Goal: Task Accomplishment & Management: Use online tool/utility

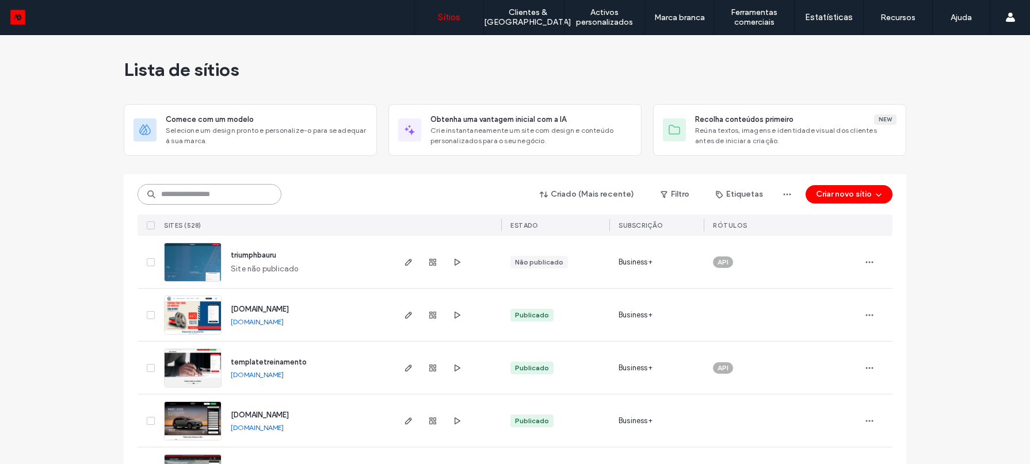
click at [217, 194] on input at bounding box center [210, 194] width 144 height 21
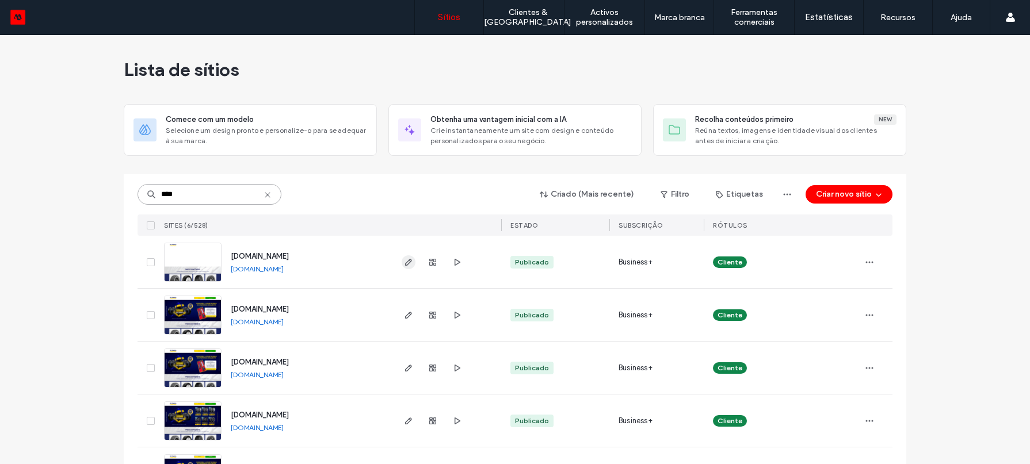
type input "****"
click at [405, 264] on use "button" at bounding box center [408, 262] width 7 height 7
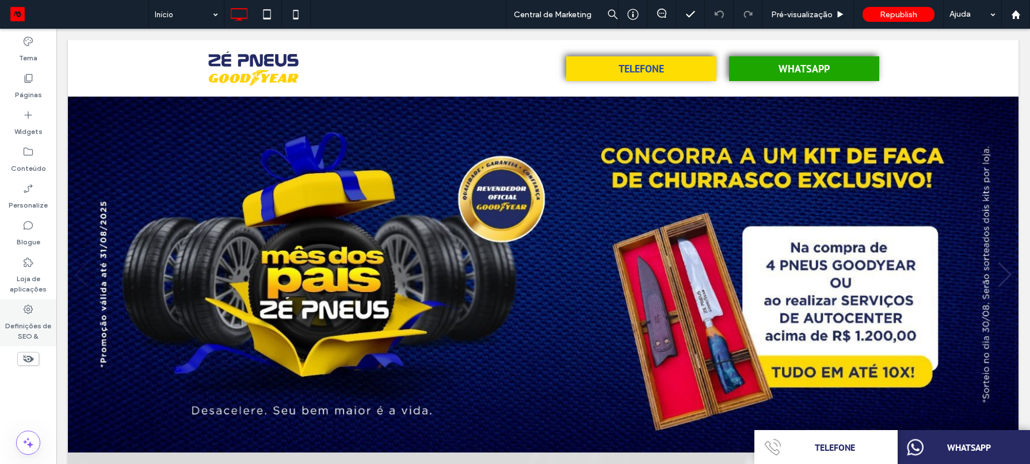
click at [26, 306] on use at bounding box center [28, 309] width 9 height 9
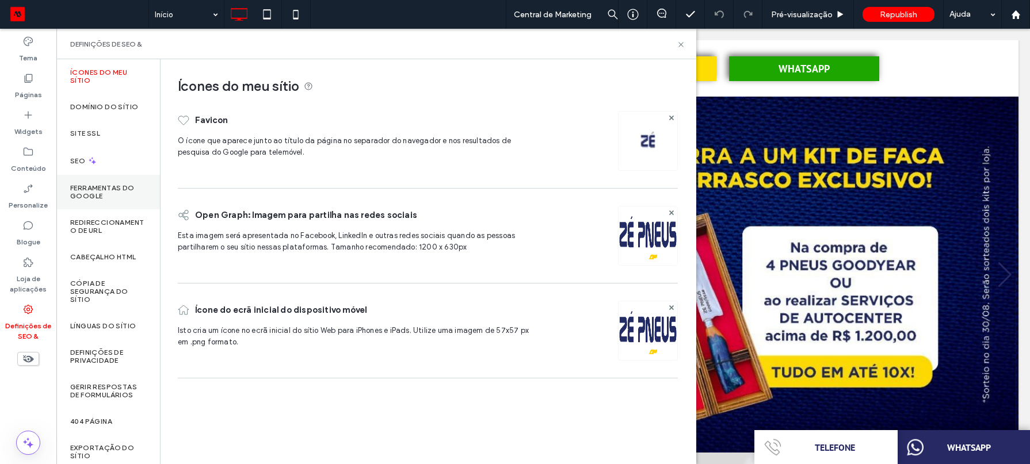
click at [129, 190] on label "Ferramentas do Google" at bounding box center [108, 192] width 76 height 16
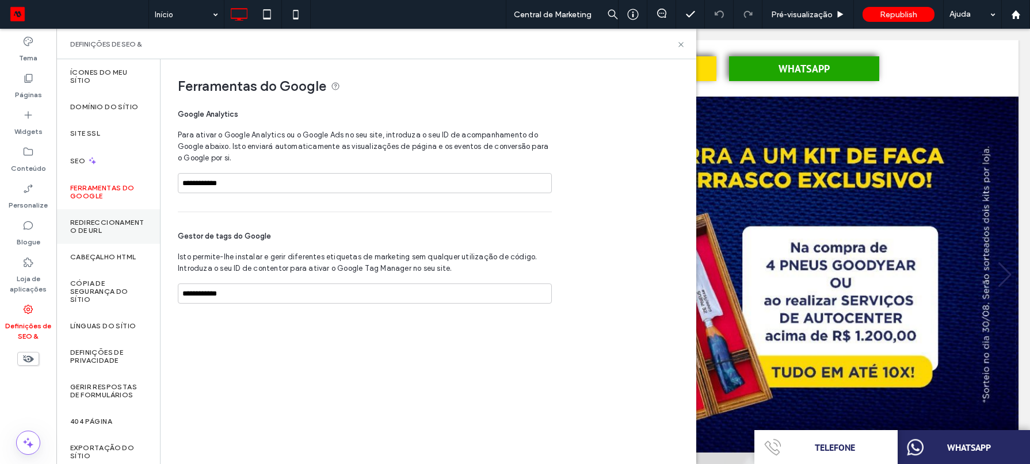
click at [101, 242] on div "Redireccionamento de URL" at bounding box center [108, 226] width 104 height 35
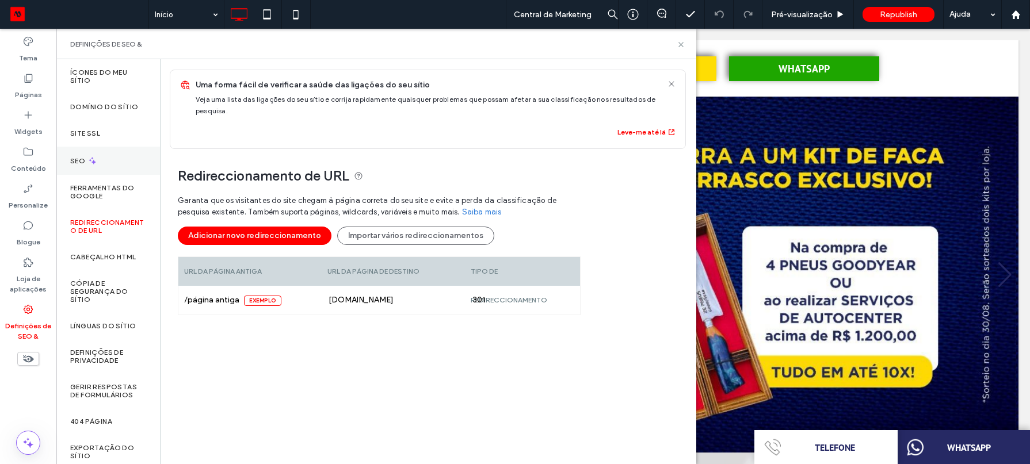
click at [105, 166] on div "SEO" at bounding box center [108, 161] width 104 height 28
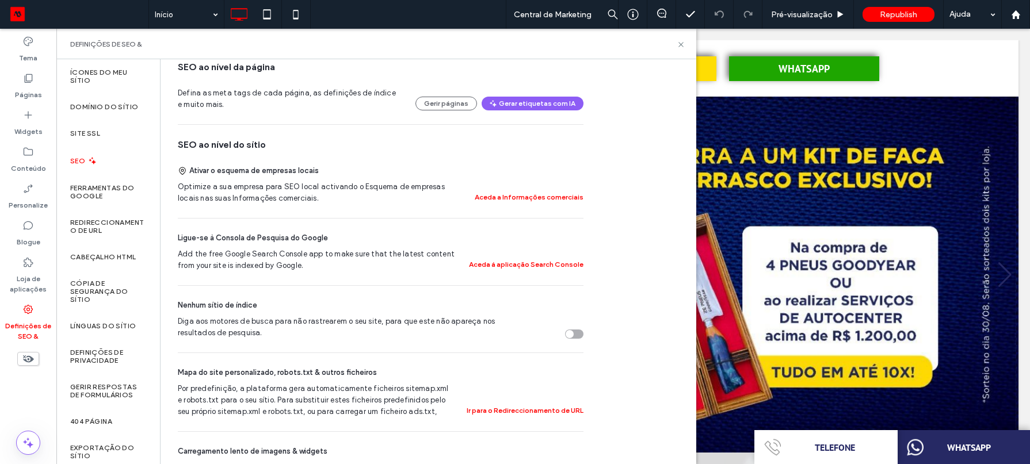
scroll to position [200, 0]
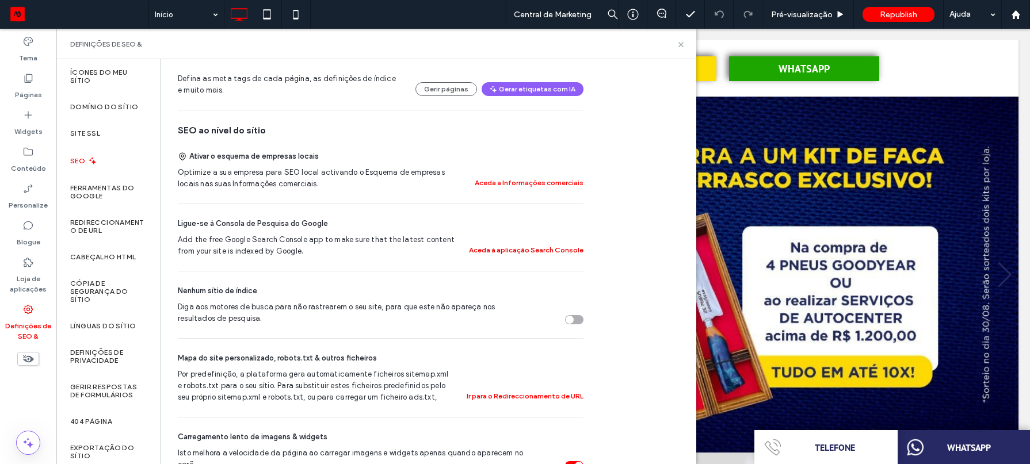
click at [554, 251] on button "Aceda à aplicação Search Console" at bounding box center [526, 250] width 114 height 14
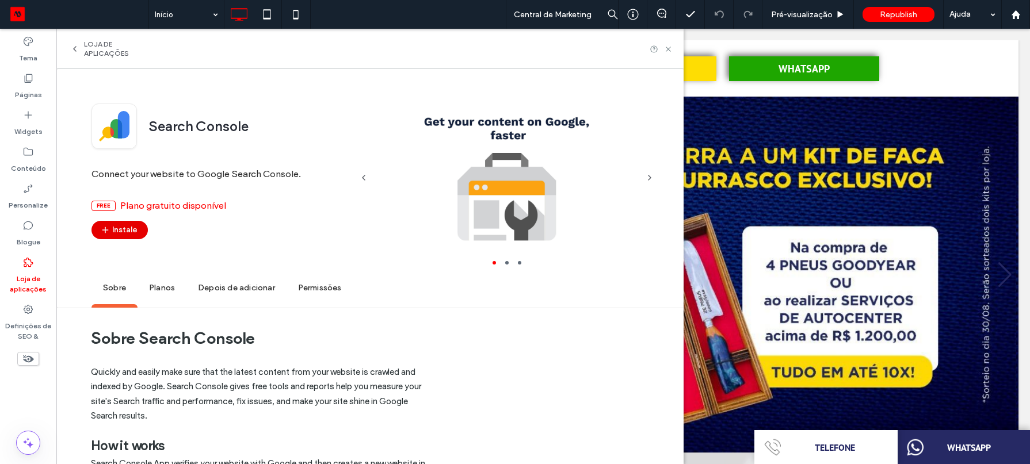
click at [127, 224] on button "Instale" at bounding box center [119, 230] width 56 height 18
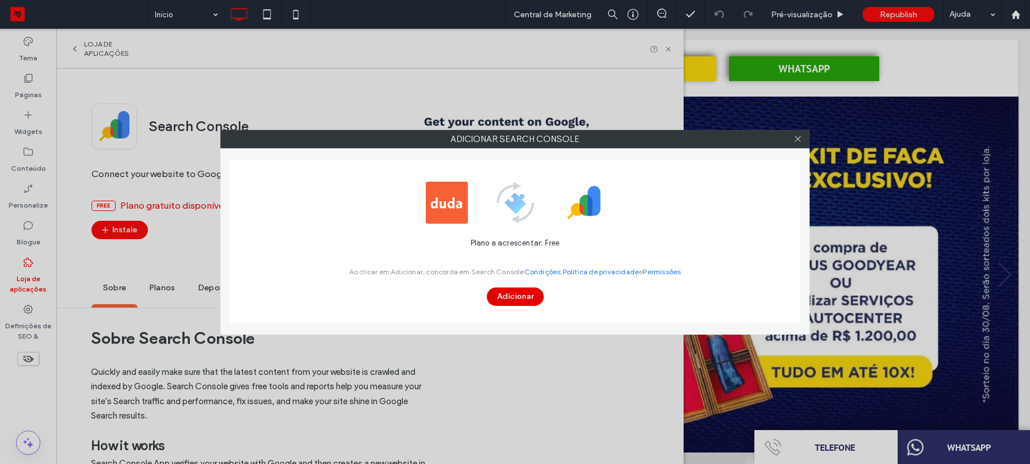
click at [537, 299] on button "Adicionar" at bounding box center [515, 297] width 57 height 18
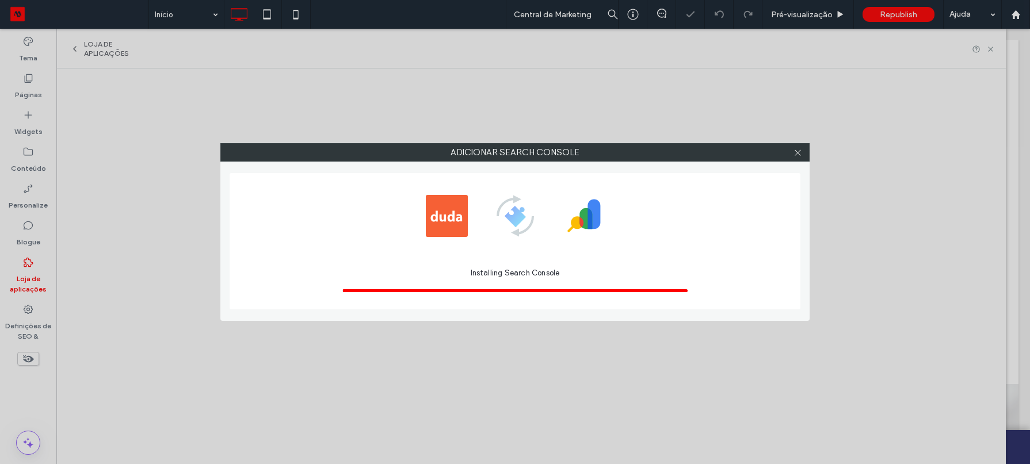
scroll to position [0, 0]
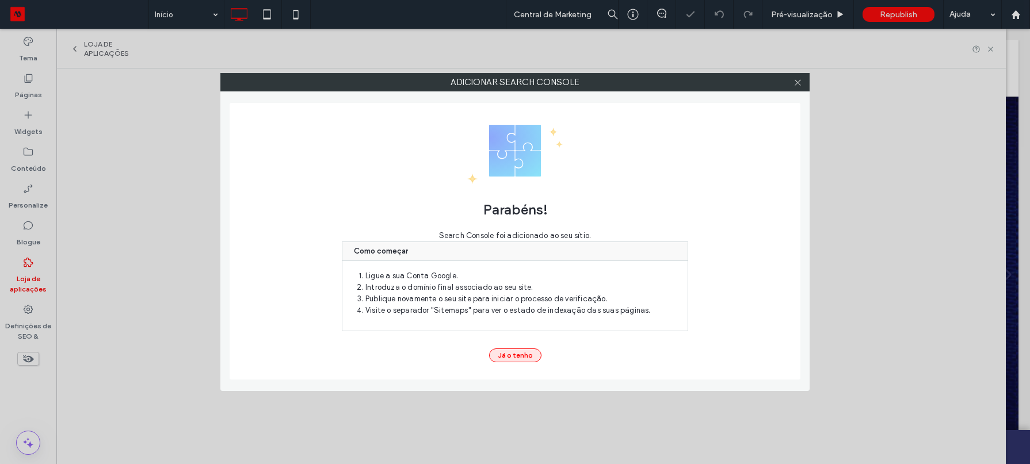
click at [521, 361] on button "Já o tenho" at bounding box center [515, 356] width 52 height 14
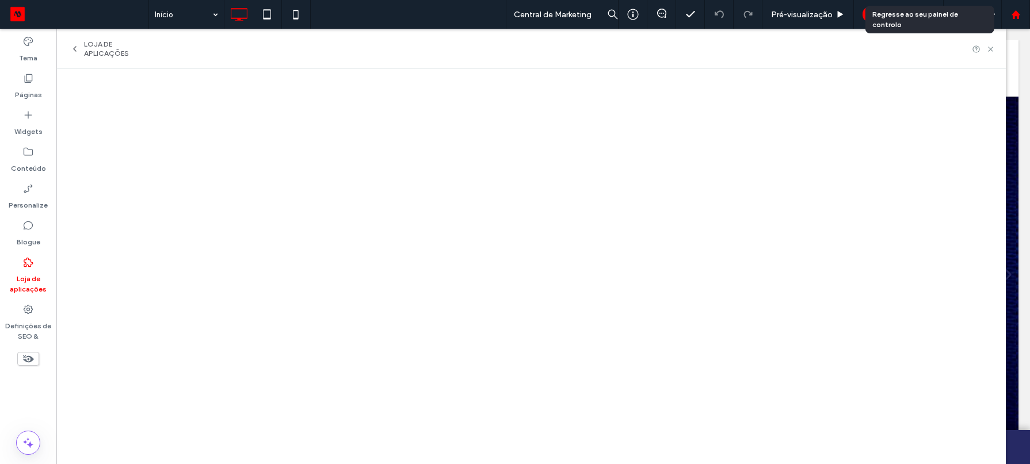
click at [1024, 10] on div at bounding box center [1016, 15] width 28 height 10
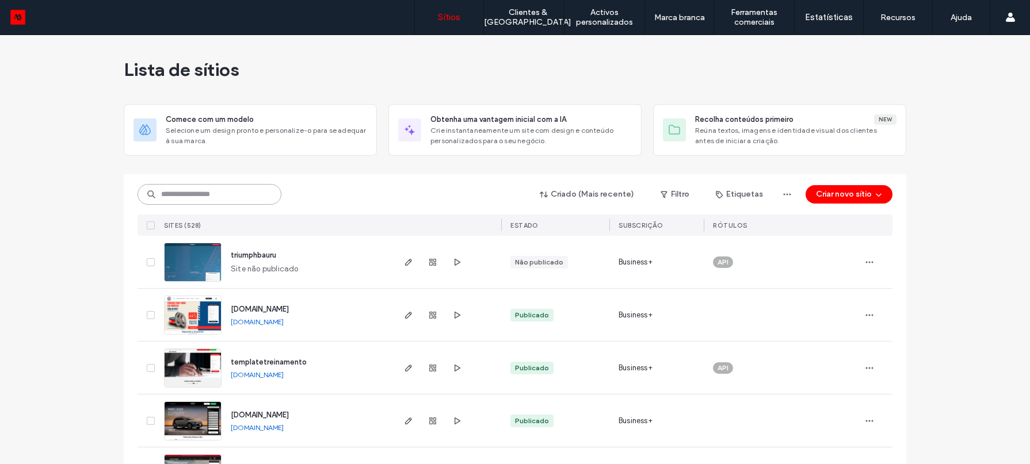
click at [207, 200] on input at bounding box center [210, 194] width 144 height 21
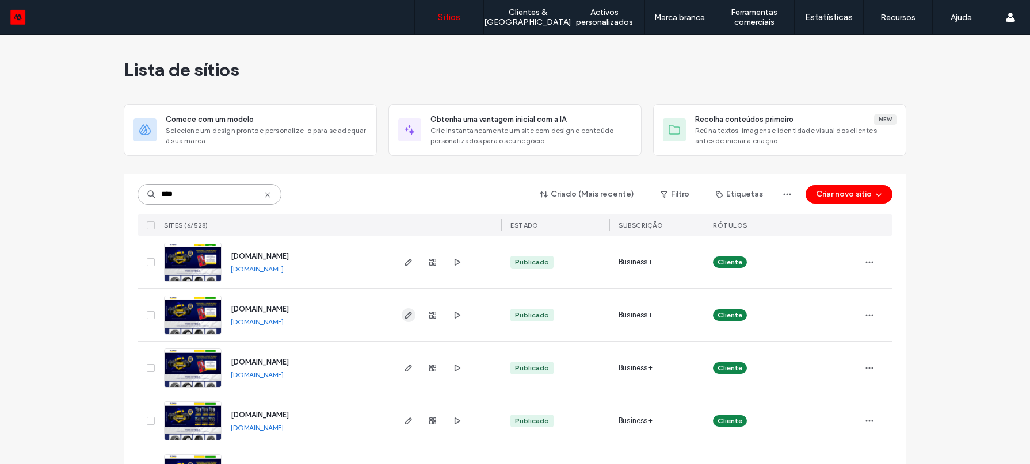
type input "****"
click at [405, 318] on use "button" at bounding box center [408, 315] width 7 height 7
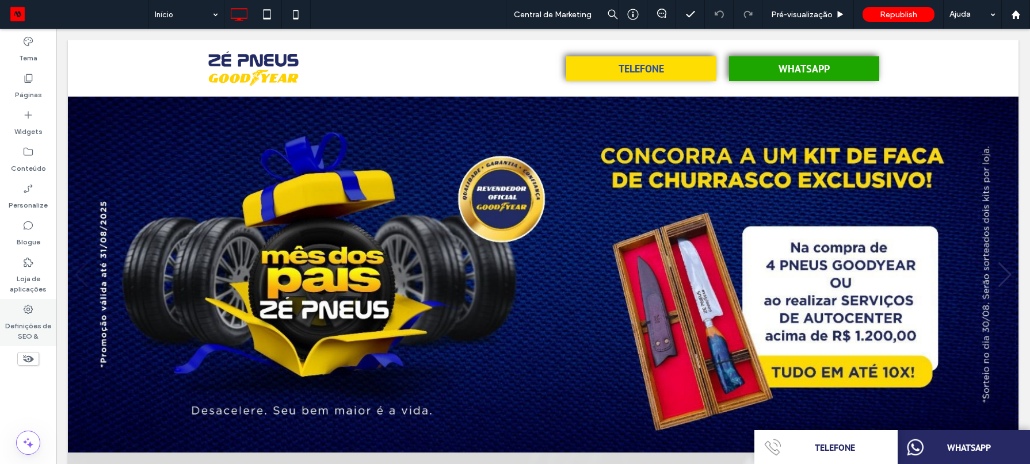
click at [25, 312] on use at bounding box center [28, 309] width 9 height 9
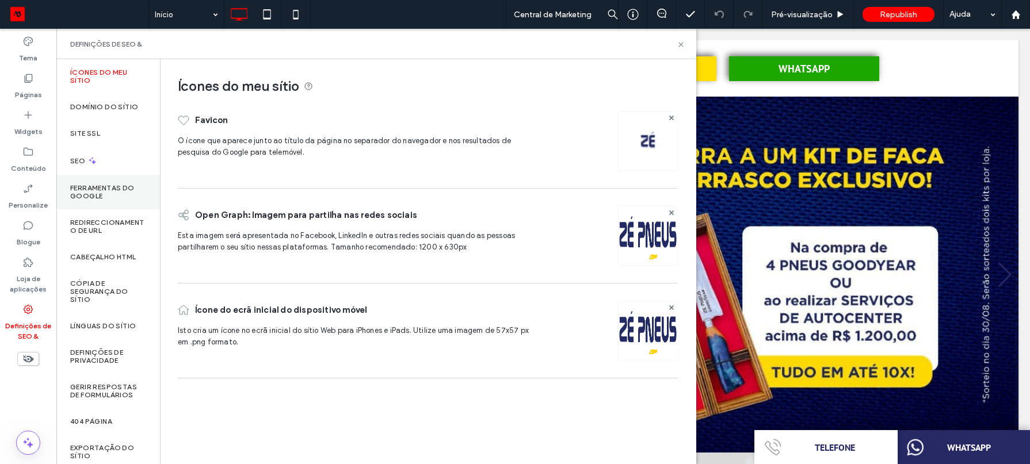
click at [108, 188] on label "Ferramentas do Google" at bounding box center [108, 192] width 76 height 16
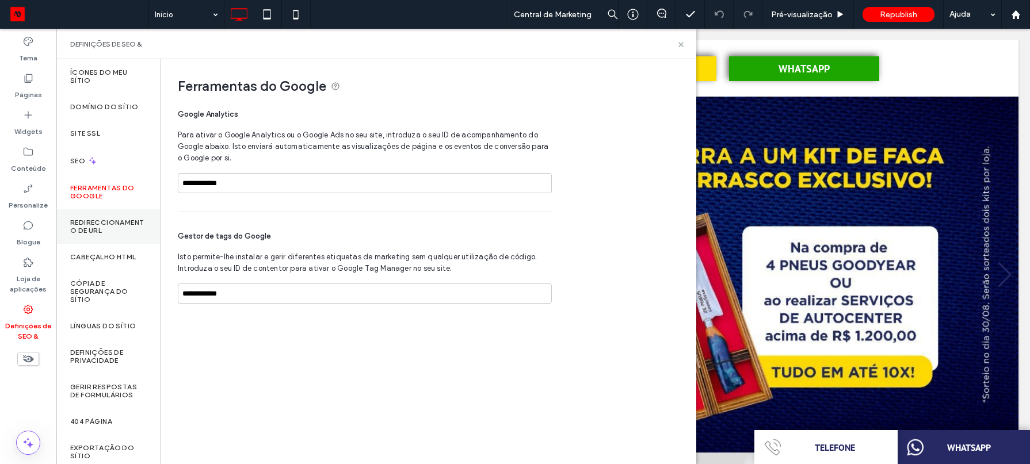
click at [111, 223] on label "Redireccionamento de URL" at bounding box center [108, 227] width 76 height 16
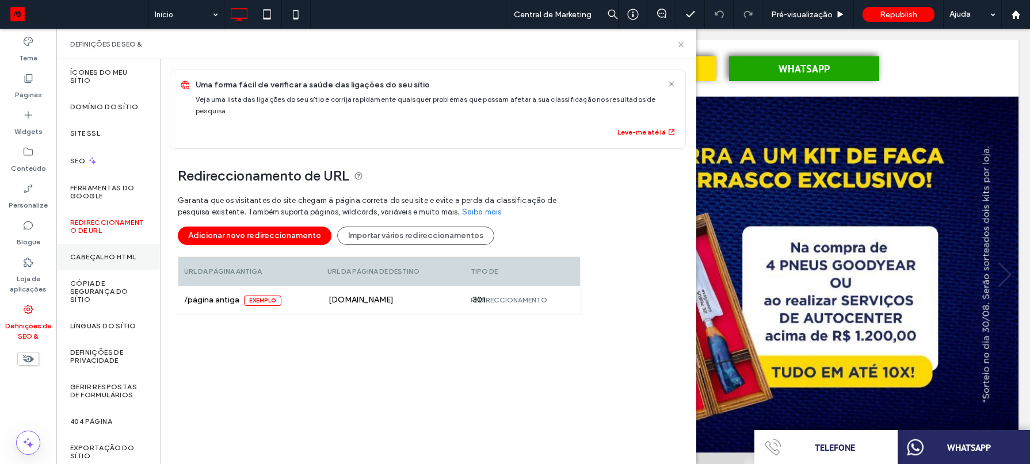
click at [109, 255] on label "Cabeçalho HTML" at bounding box center [103, 257] width 66 height 8
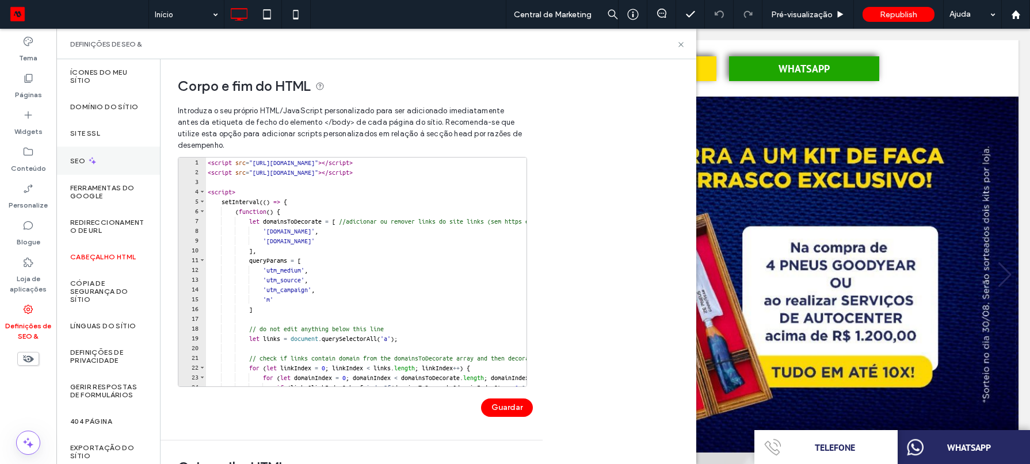
click at [110, 166] on div "SEO" at bounding box center [108, 161] width 104 height 28
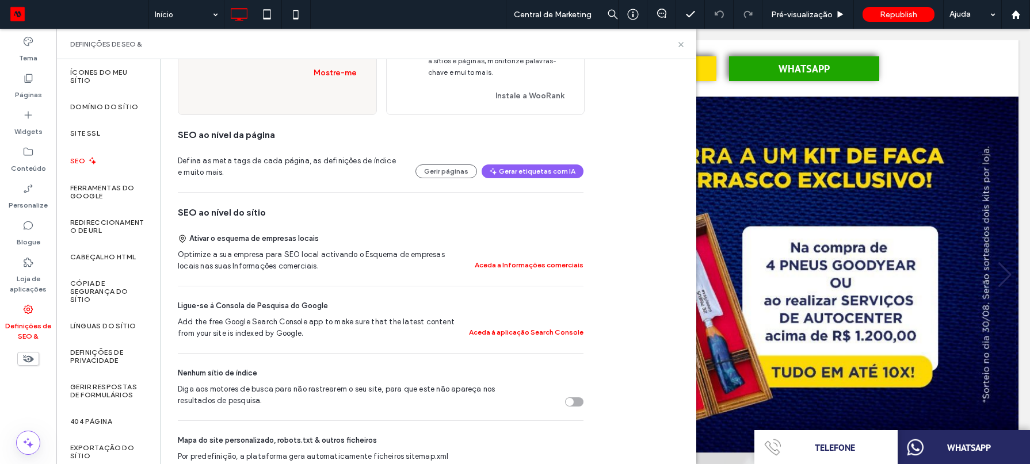
scroll to position [121, 0]
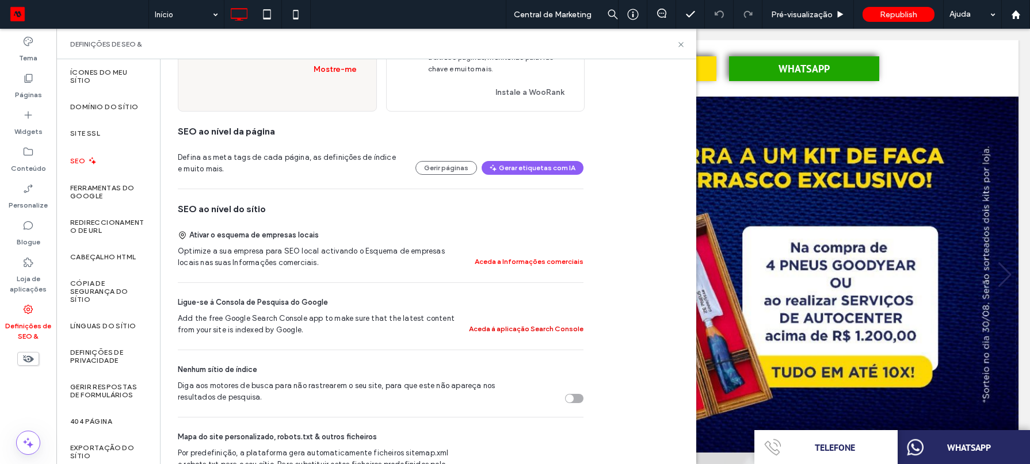
click at [503, 336] on button "Aceda à aplicação Search Console" at bounding box center [526, 329] width 114 height 14
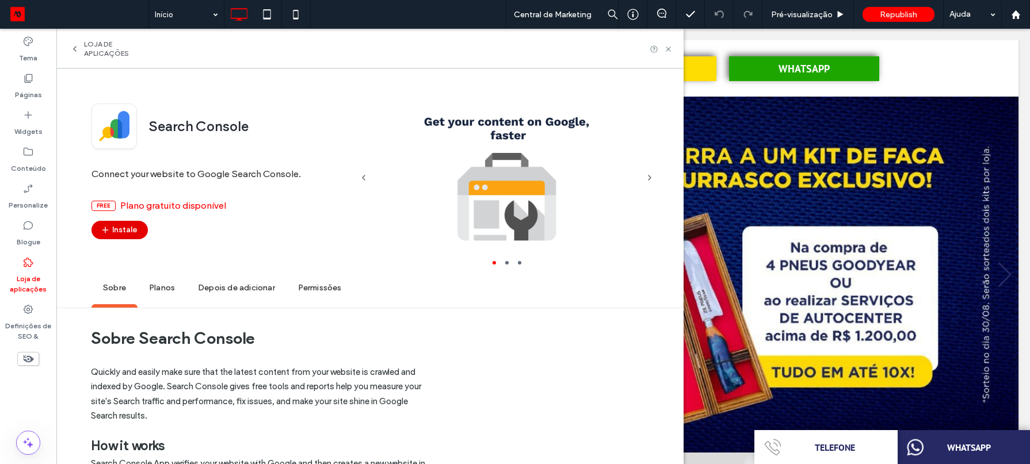
click at [140, 230] on button "Instale" at bounding box center [119, 230] width 56 height 18
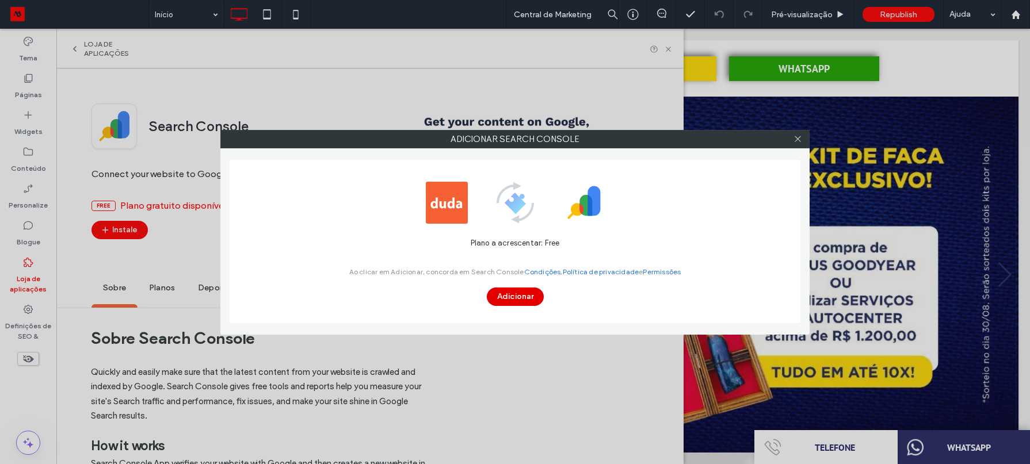
click at [505, 301] on button "Adicionar" at bounding box center [515, 297] width 57 height 18
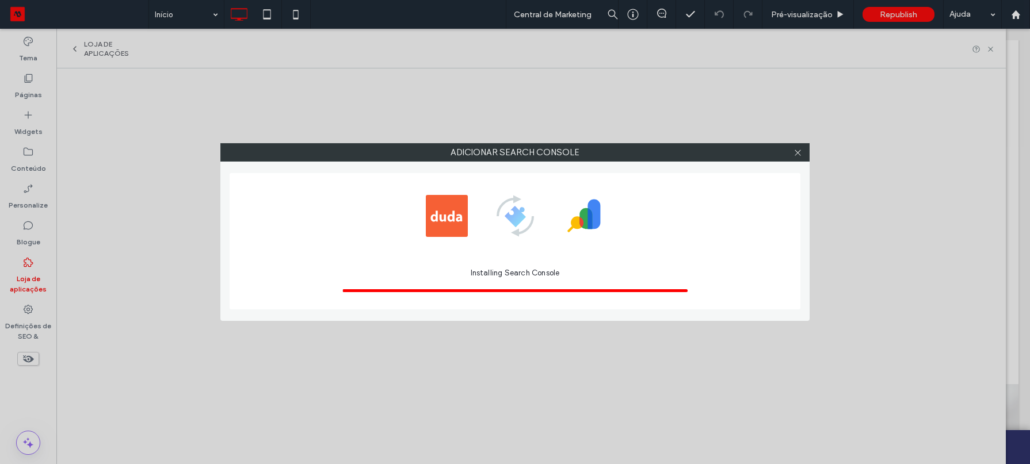
scroll to position [0, 0]
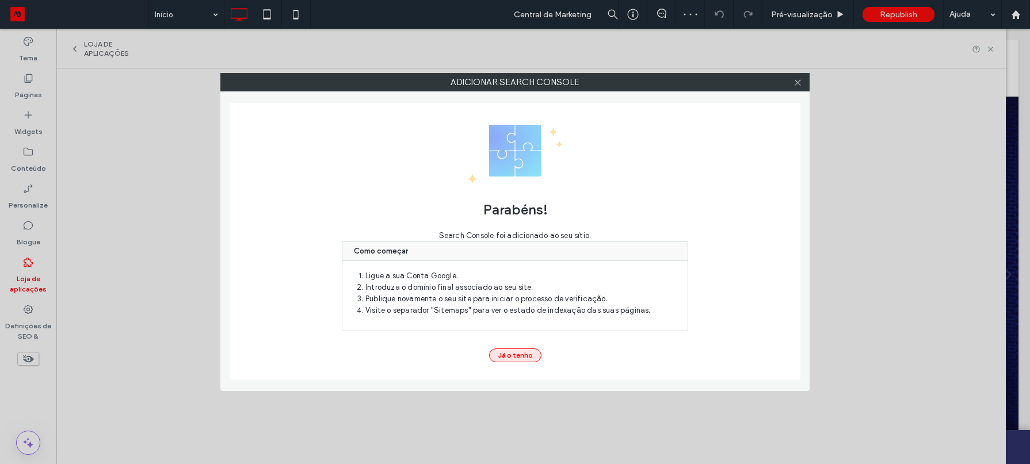
click at [524, 355] on button "Já o tenho" at bounding box center [515, 356] width 52 height 14
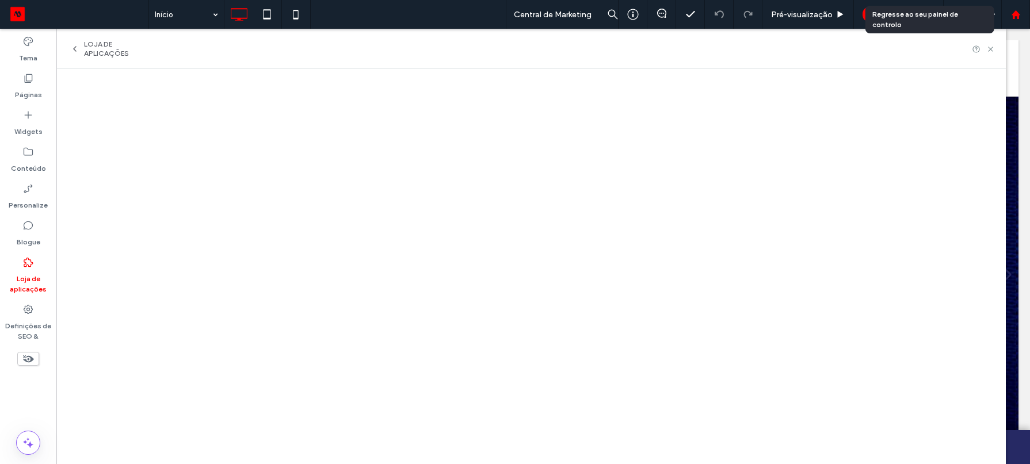
click at [1020, 16] on div at bounding box center [1016, 15] width 28 height 10
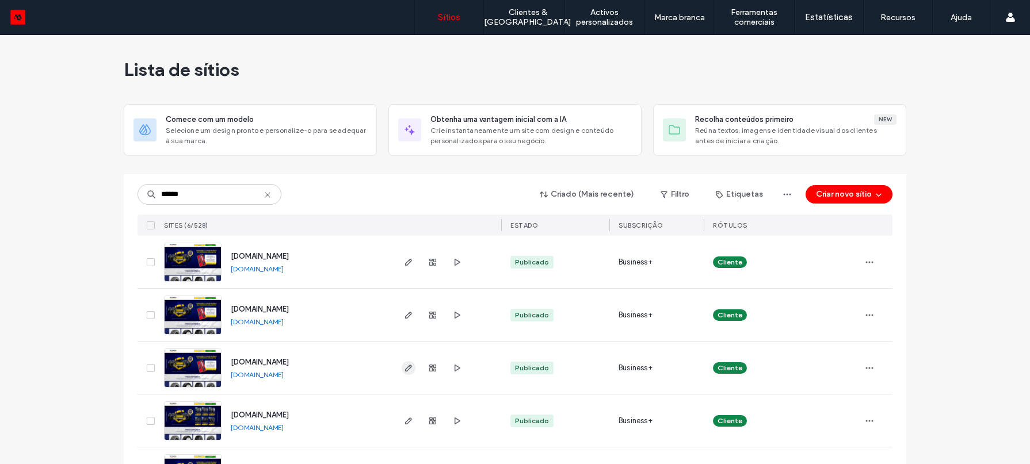
type input "******"
click at [402, 370] on span "button" at bounding box center [409, 368] width 14 height 14
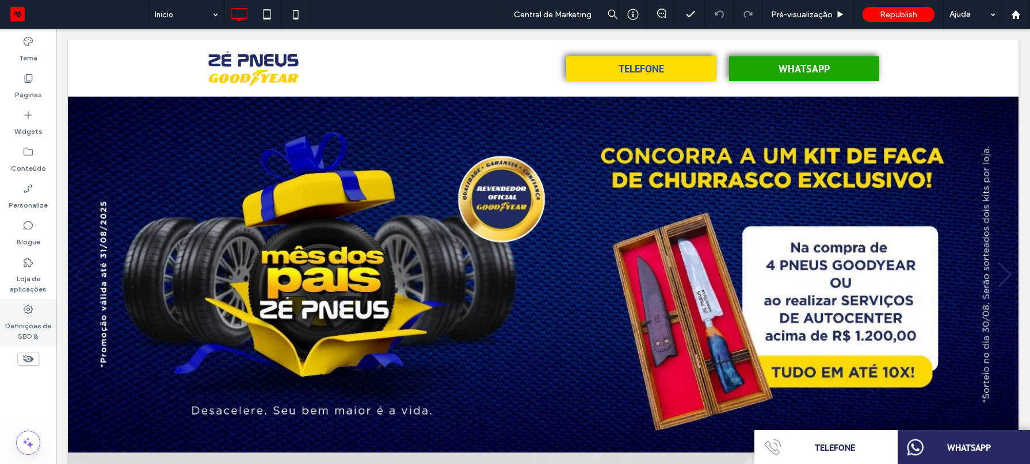
click at [30, 319] on label "Definições de SEO &" at bounding box center [28, 328] width 56 height 26
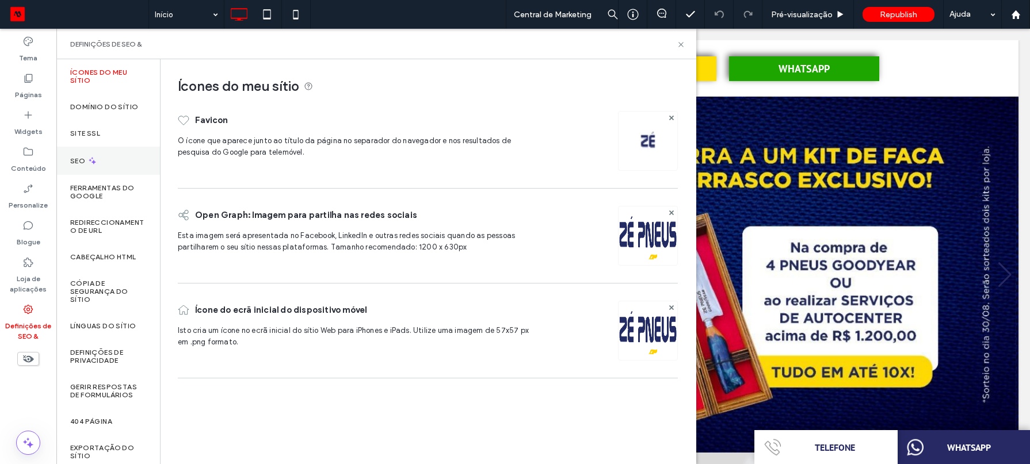
click at [121, 157] on div "SEO" at bounding box center [108, 161] width 104 height 28
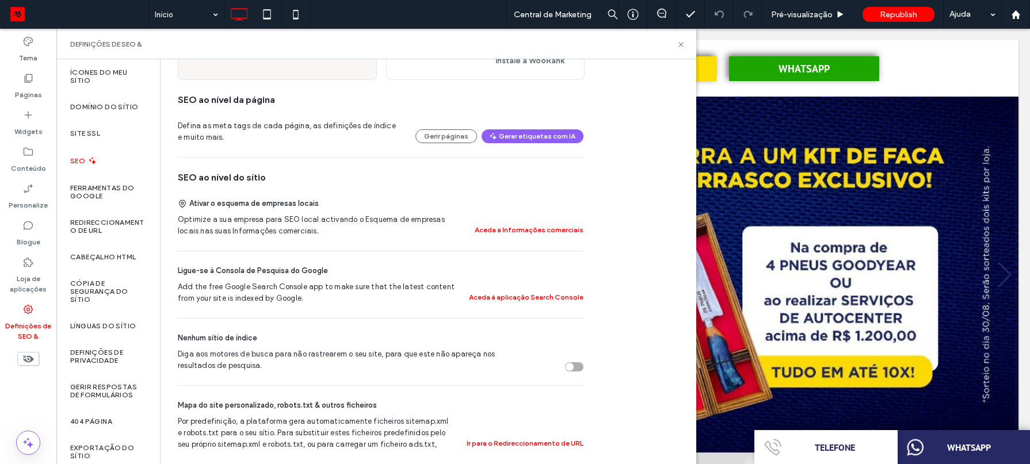
scroll to position [184, 0]
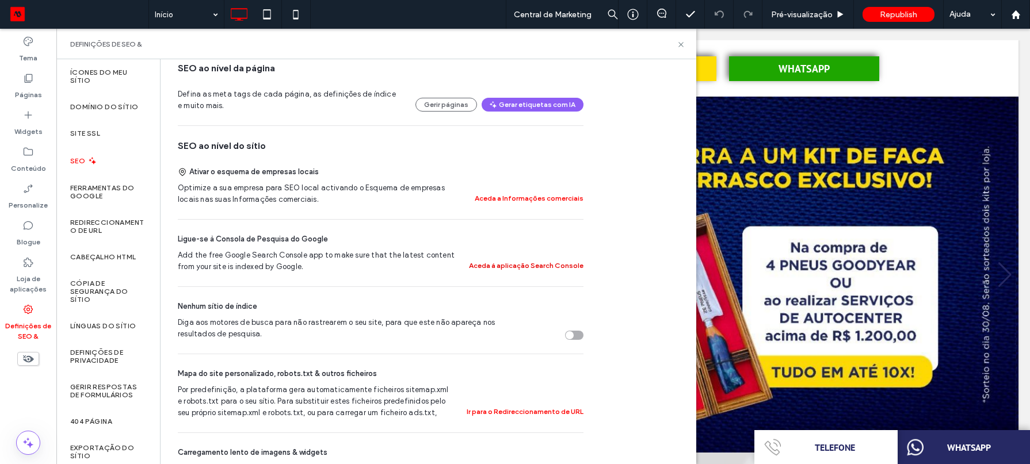
click at [513, 273] on button "Aceda à aplicação Search Console" at bounding box center [526, 266] width 114 height 14
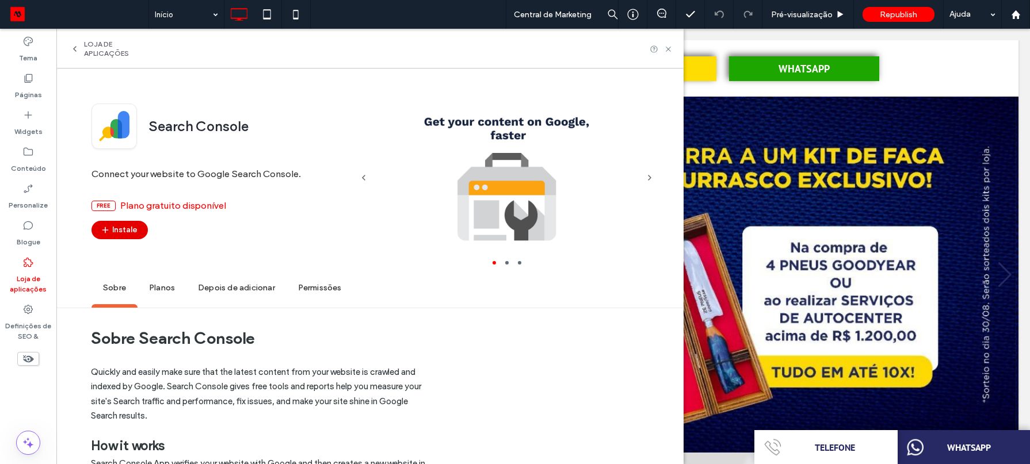
click at [109, 233] on icon "button" at bounding box center [105, 230] width 9 height 9
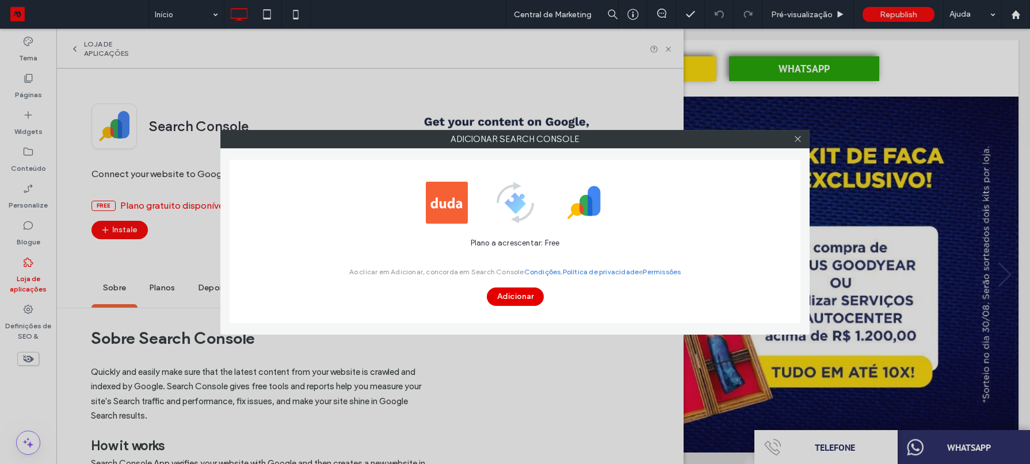
click at [530, 300] on button "Adicionar" at bounding box center [515, 297] width 57 height 18
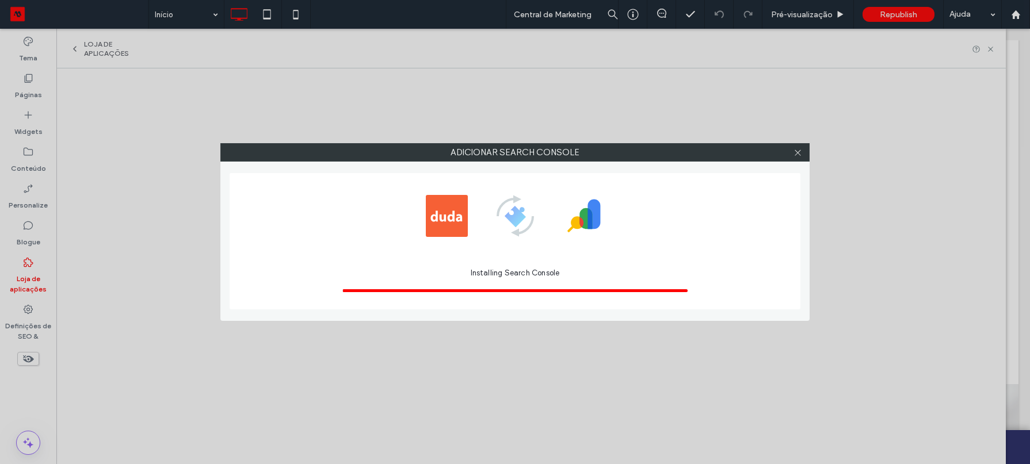
scroll to position [0, 0]
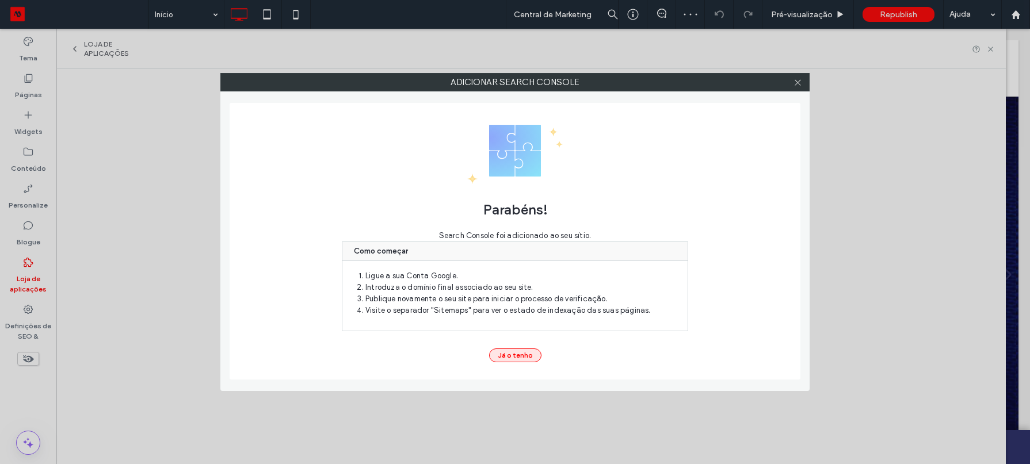
click at [536, 349] on button "Já o tenho" at bounding box center [515, 356] width 52 height 14
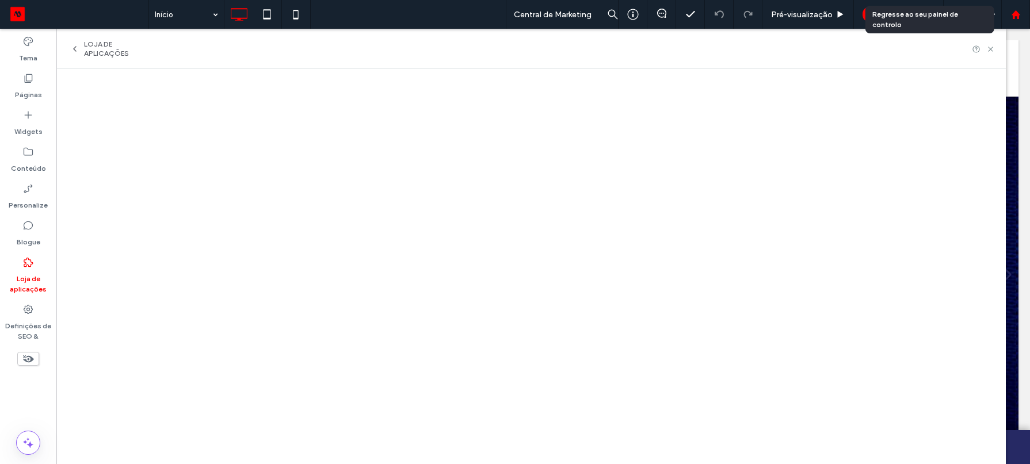
click at [1018, 15] on use at bounding box center [1015, 14] width 9 height 9
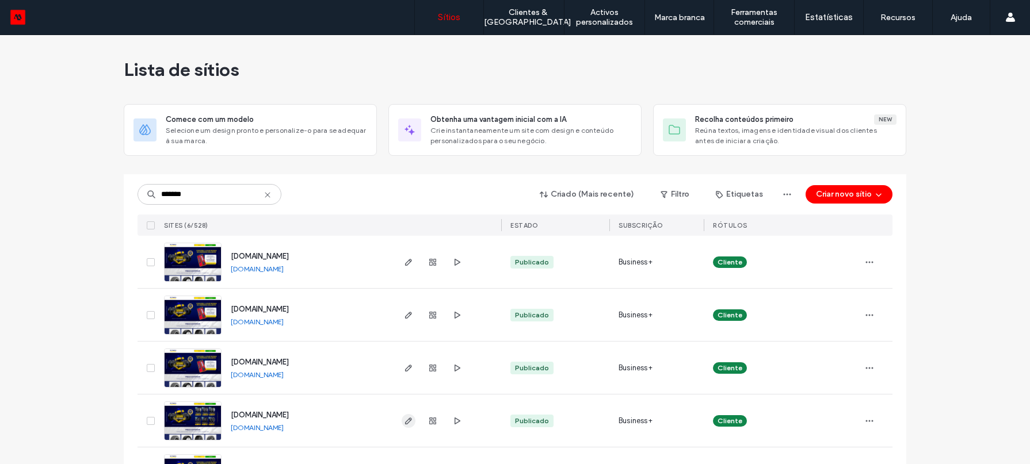
type input "*******"
click at [406, 422] on icon "button" at bounding box center [408, 421] width 9 height 9
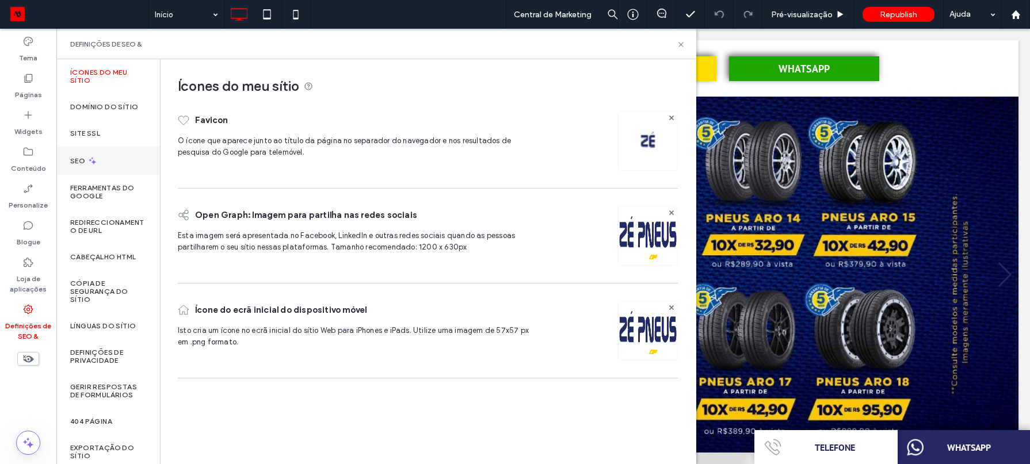
click at [103, 150] on div "SEO" at bounding box center [108, 161] width 104 height 28
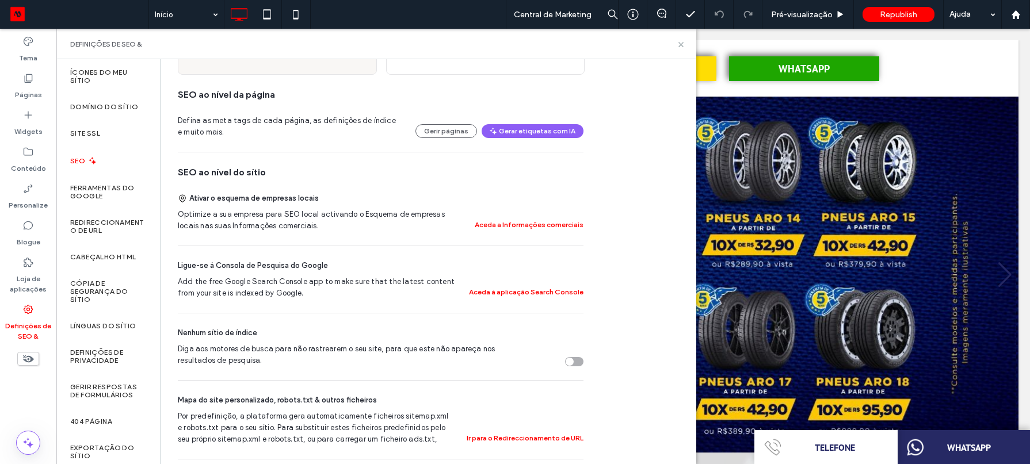
scroll to position [159, 0]
click at [520, 293] on button "Aceda à aplicação Search Console" at bounding box center [526, 291] width 114 height 14
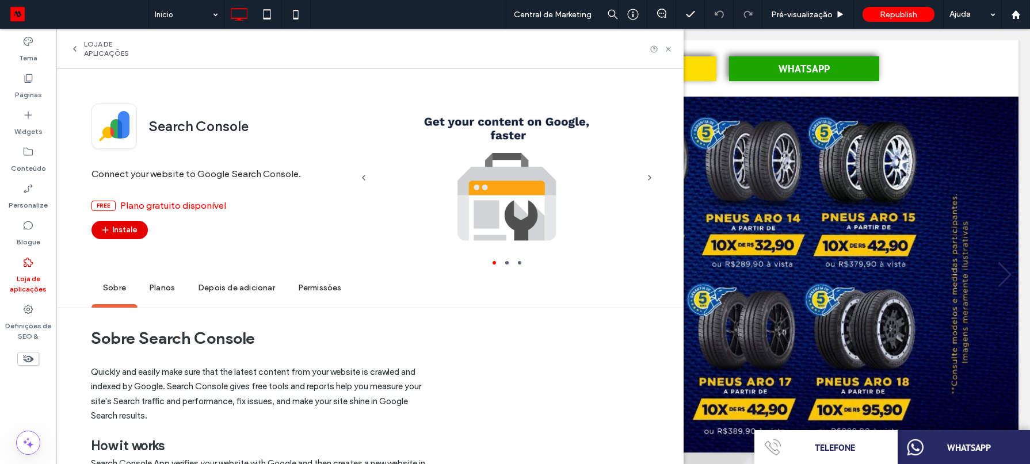
click at [99, 227] on button "Instale" at bounding box center [119, 230] width 56 height 18
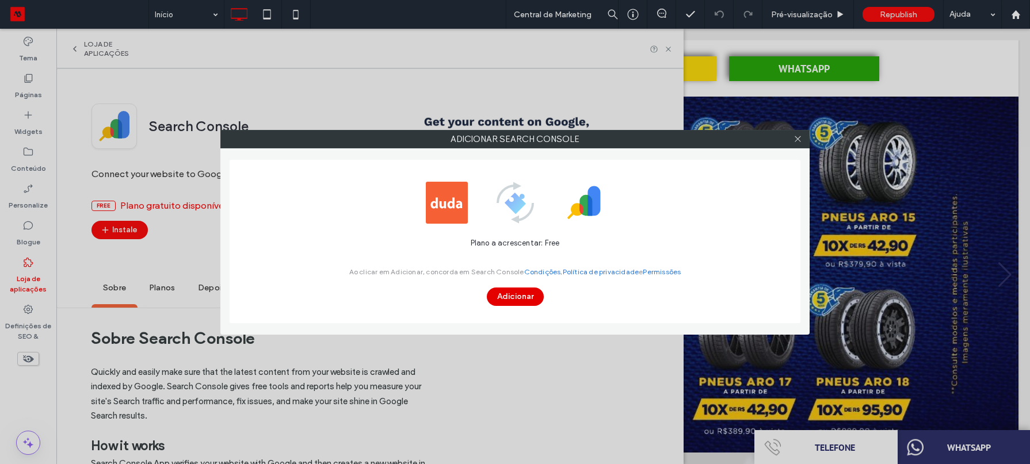
click at [507, 293] on button "Adicionar" at bounding box center [515, 297] width 57 height 18
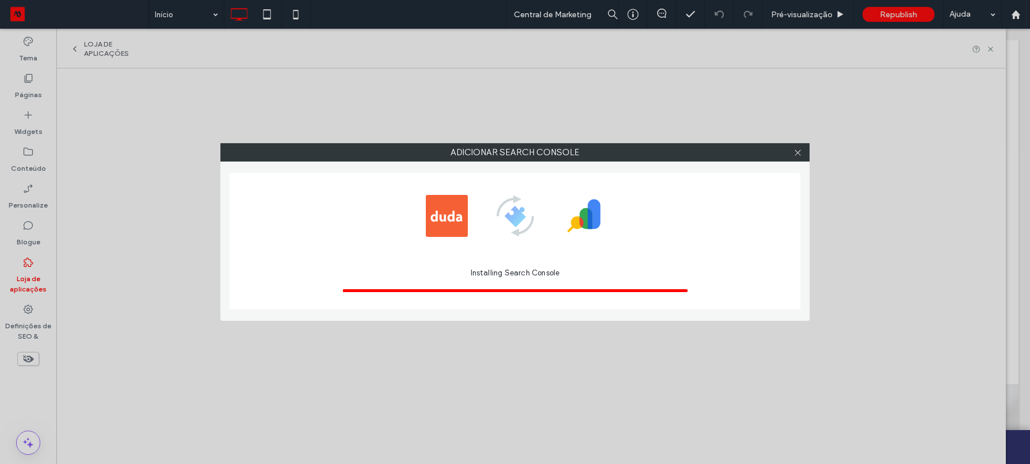
scroll to position [0, 0]
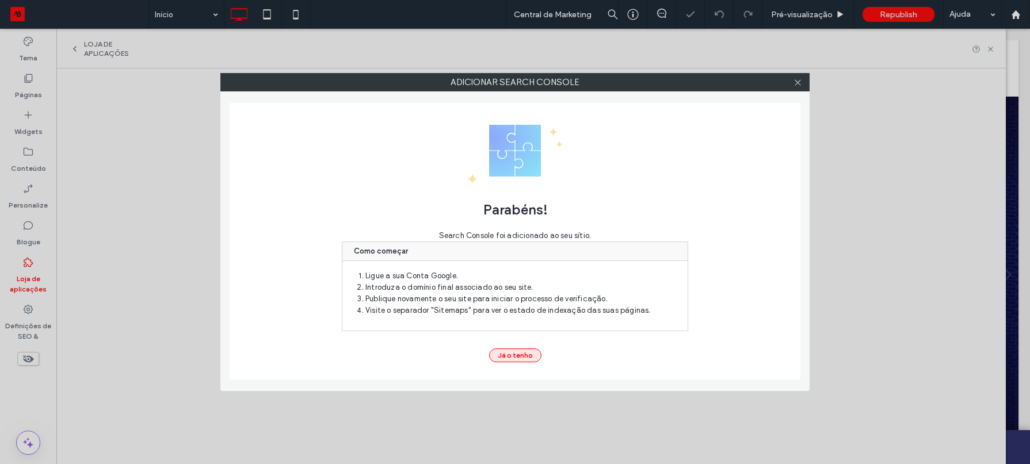
click at [522, 358] on button "Já o tenho" at bounding box center [515, 356] width 52 height 14
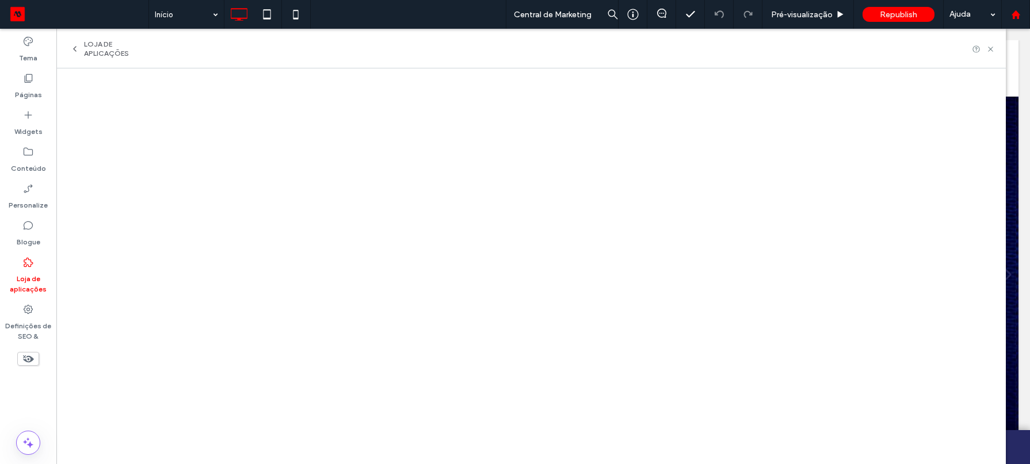
click at [1018, 15] on use at bounding box center [1015, 14] width 9 height 9
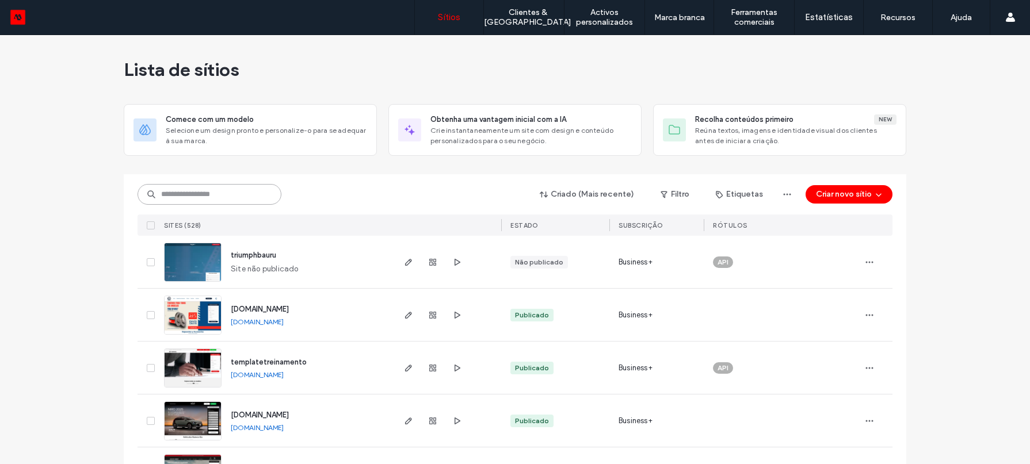
click at [239, 193] on input at bounding box center [210, 194] width 144 height 21
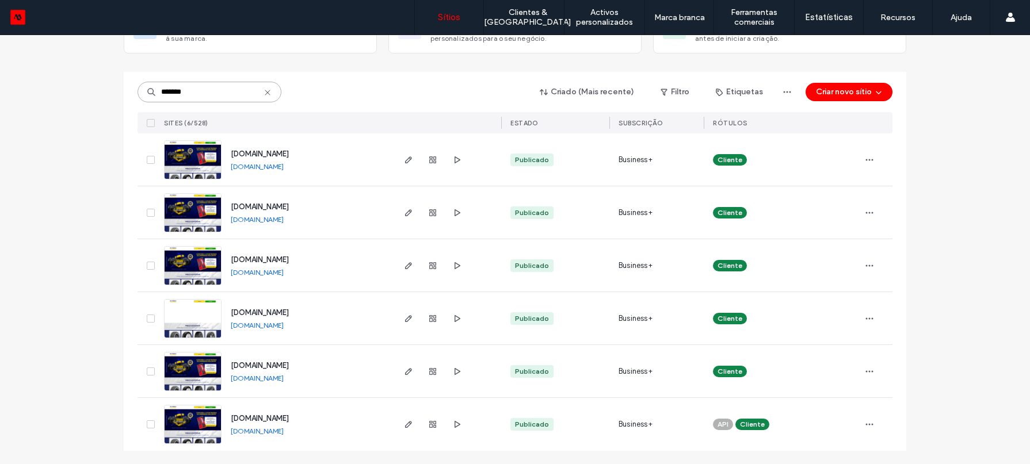
scroll to position [101, 0]
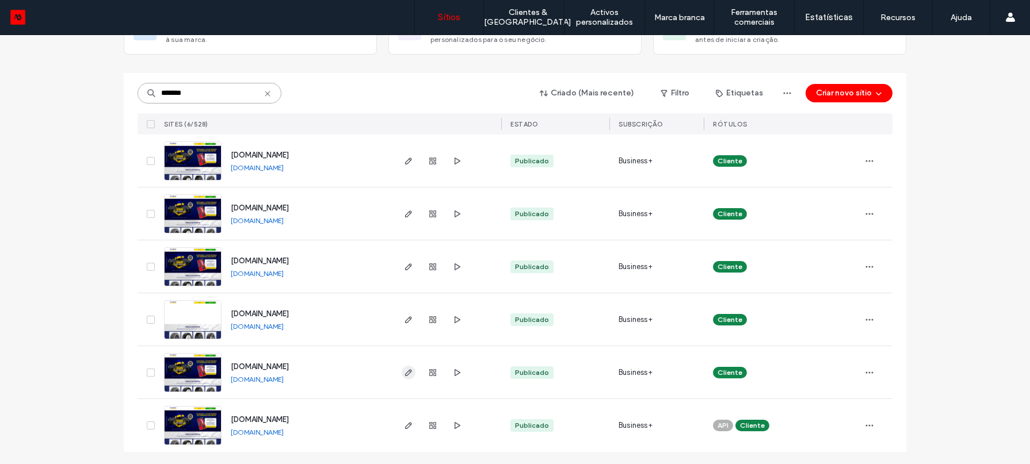
type input "*******"
click at [406, 371] on icon "button" at bounding box center [408, 372] width 9 height 9
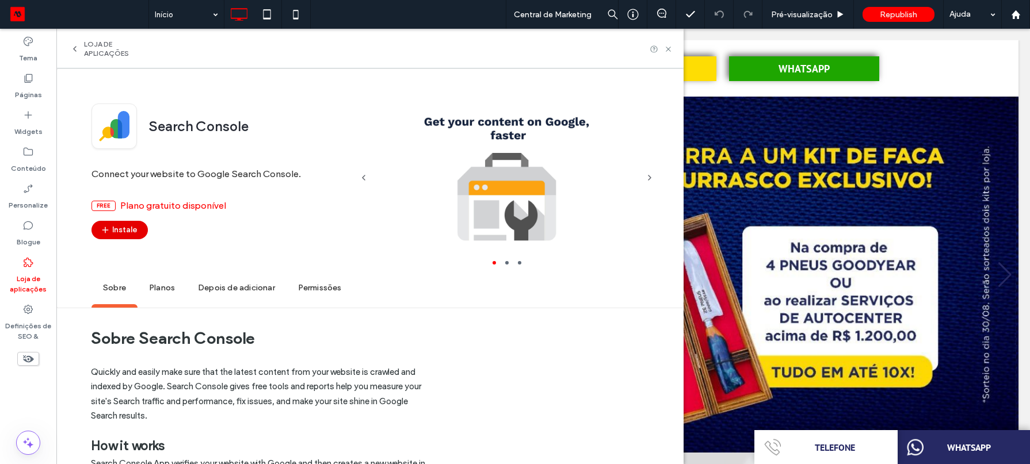
click at [119, 224] on button "Instale" at bounding box center [119, 230] width 56 height 18
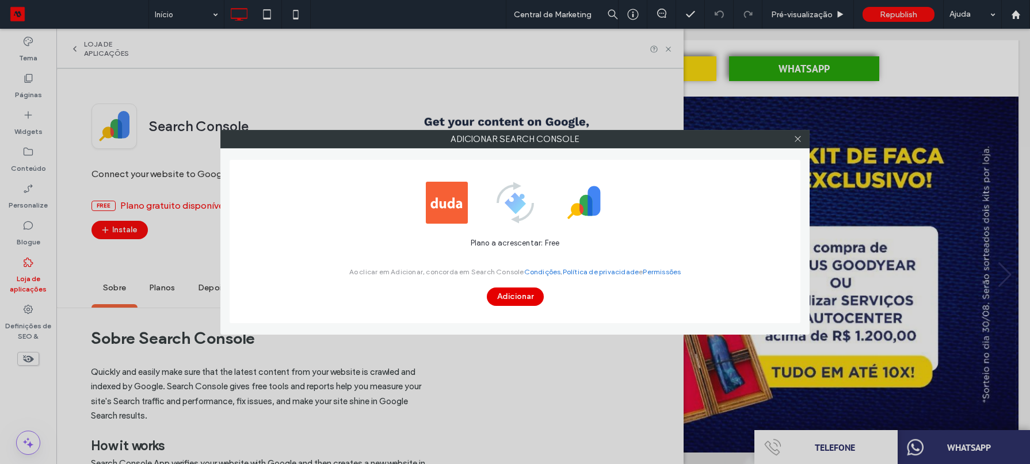
click at [512, 294] on button "Adicionar" at bounding box center [515, 297] width 57 height 18
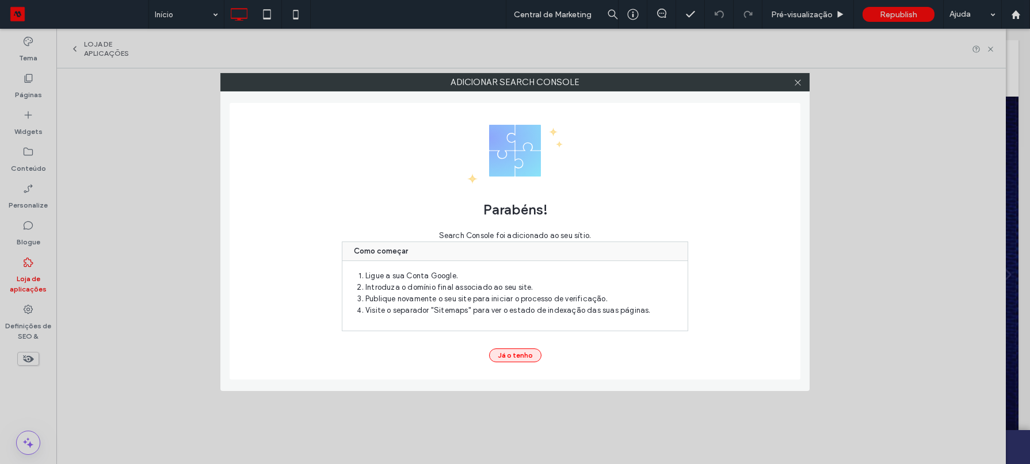
click at [520, 360] on button "Já o tenho" at bounding box center [515, 356] width 52 height 14
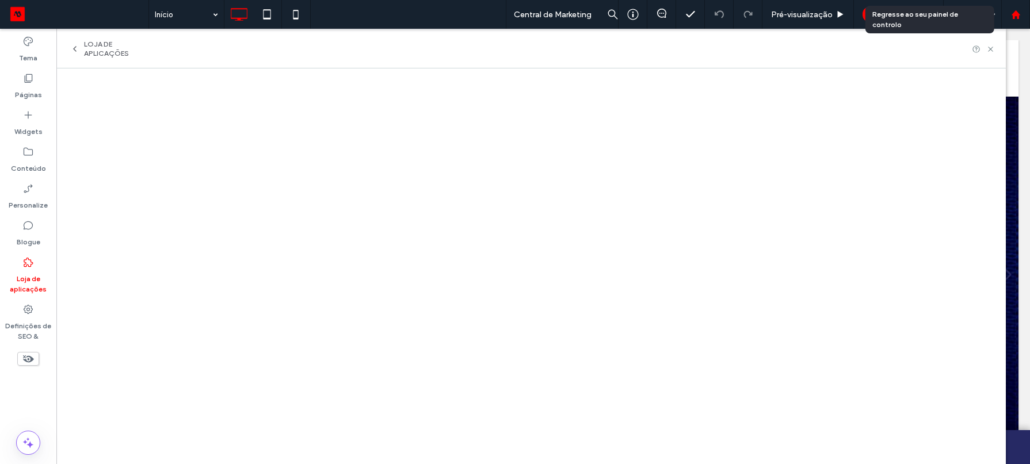
click at [1017, 23] on div at bounding box center [1015, 14] width 29 height 29
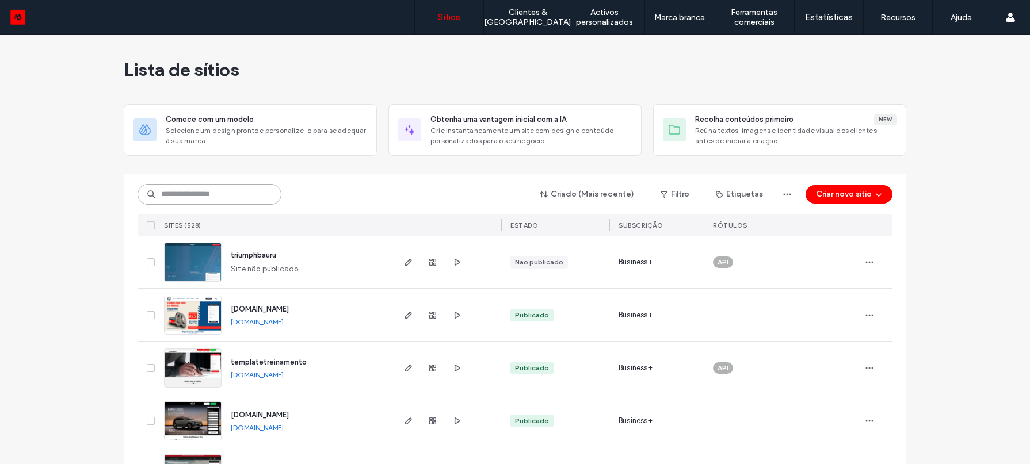
click at [223, 192] on input at bounding box center [210, 194] width 144 height 21
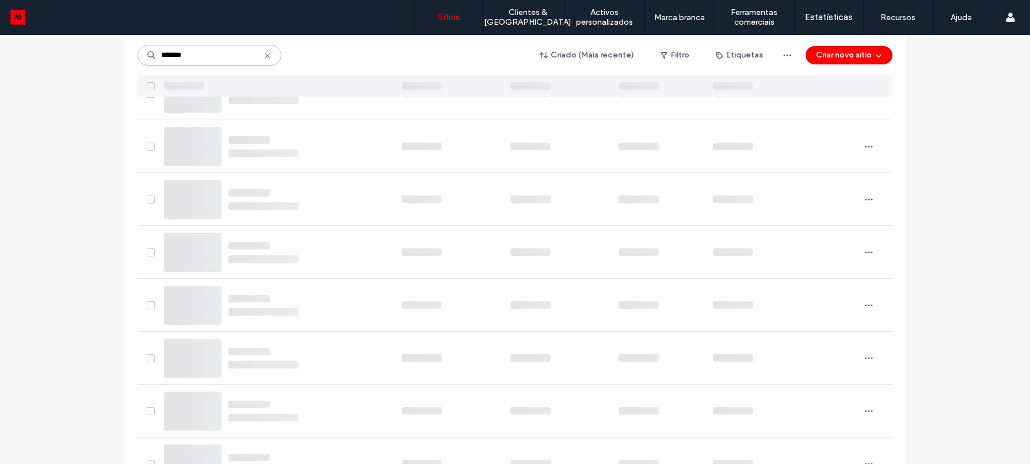
scroll to position [102, 0]
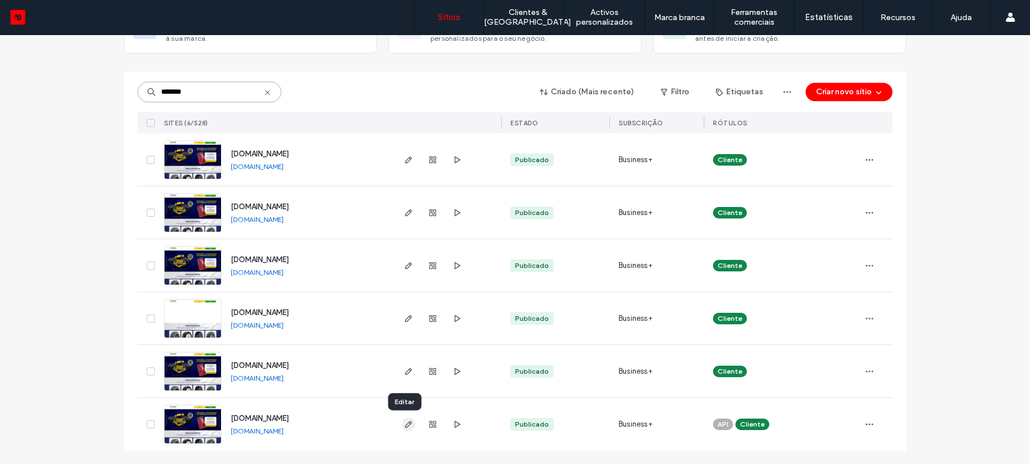
type input "*******"
click at [404, 425] on icon "button" at bounding box center [408, 424] width 9 height 9
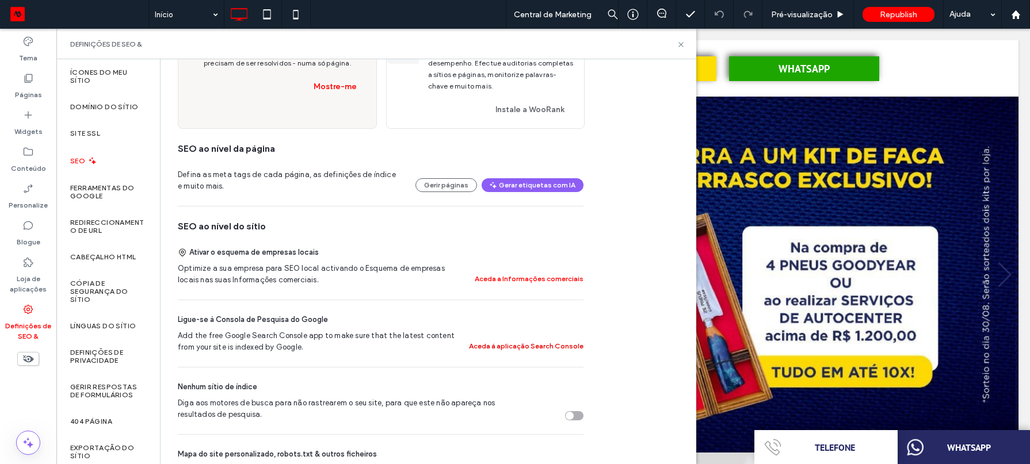
click at [526, 353] on button "Aceda à aplicação Search Console" at bounding box center [526, 346] width 114 height 14
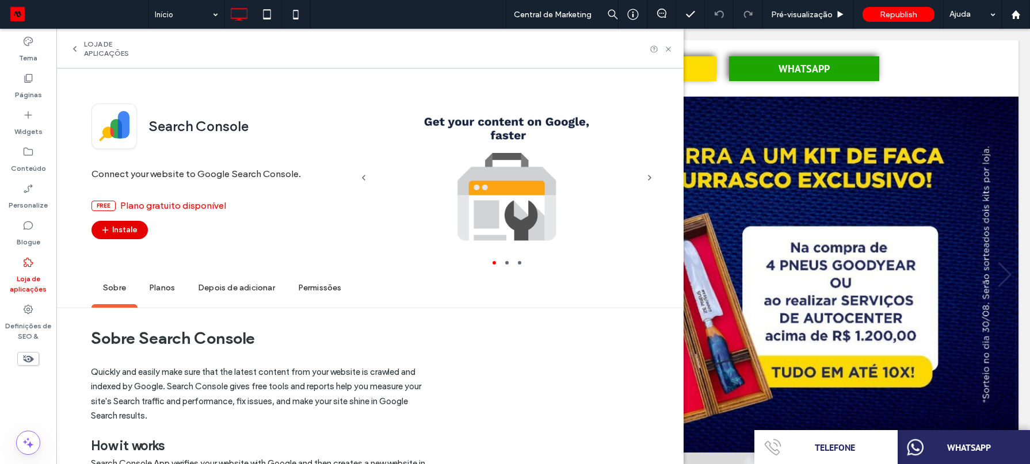
click at [142, 226] on button "Instale" at bounding box center [119, 230] width 56 height 18
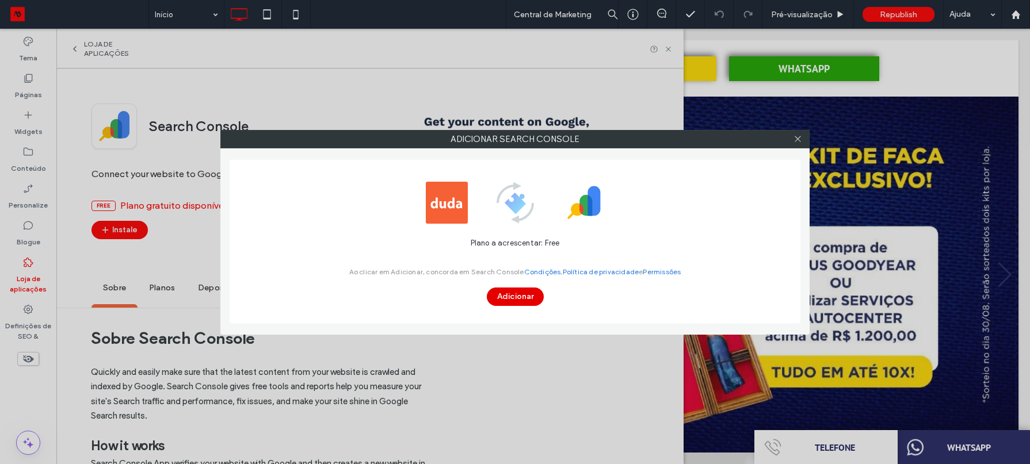
click at [530, 295] on button "Adicionar" at bounding box center [515, 297] width 57 height 18
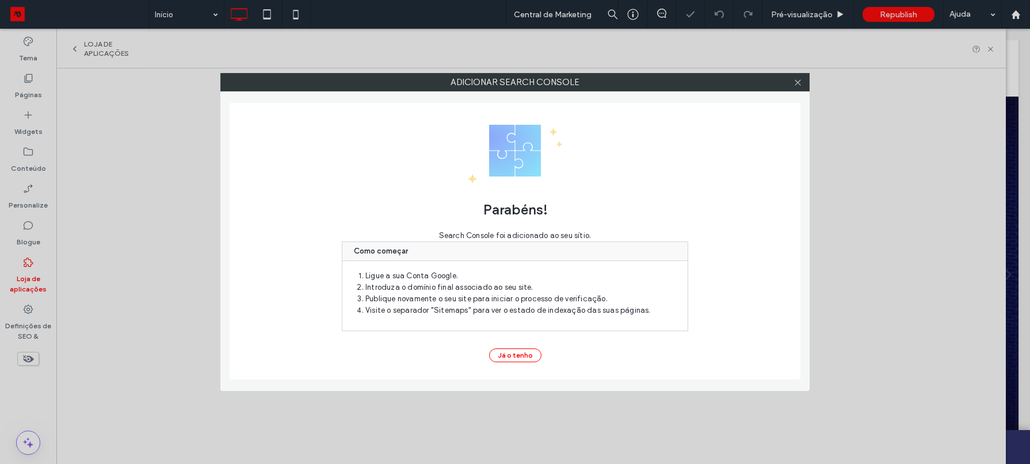
click at [525, 362] on div "Parabéns! Search Console foi adicionado ao seu sítio. Como começar Ligue a sua …" at bounding box center [515, 241] width 571 height 277
click at [525, 353] on button "Já o tenho" at bounding box center [515, 356] width 52 height 14
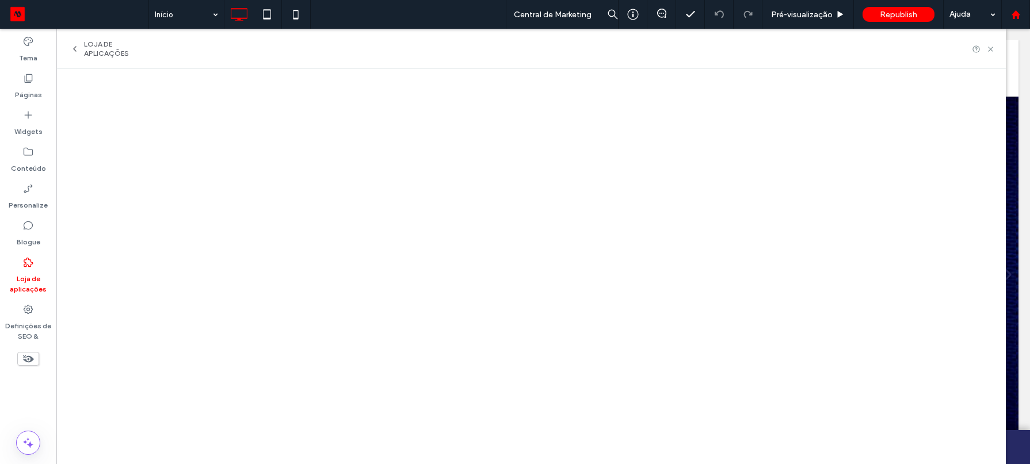
click at [1014, 12] on use at bounding box center [1015, 14] width 9 height 9
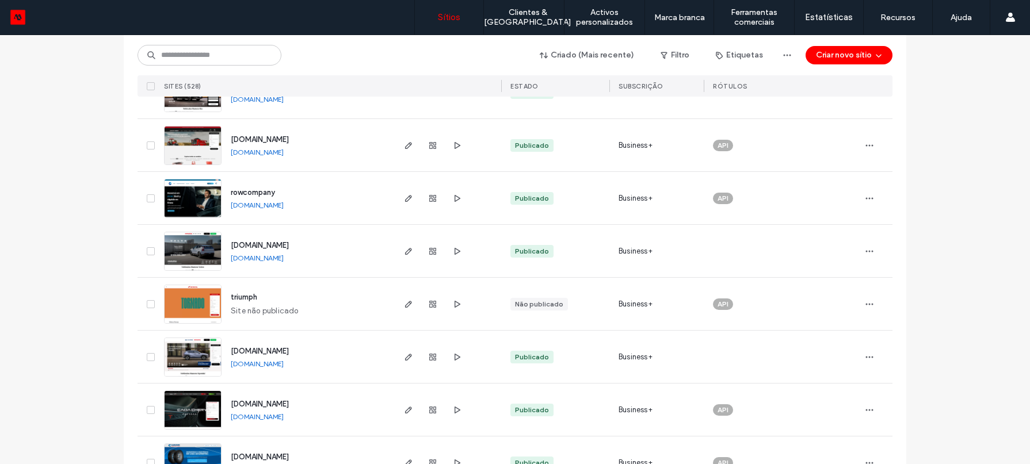
scroll to position [349, 0]
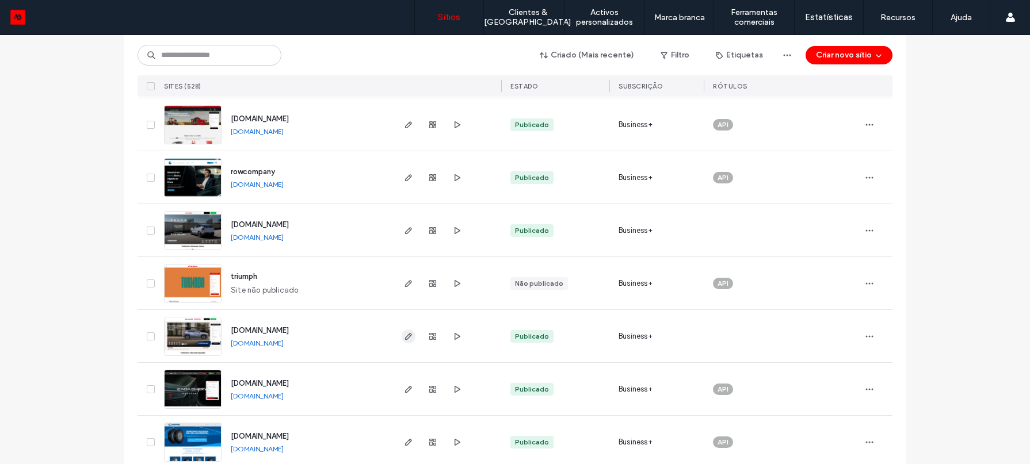
click at [405, 335] on icon "button" at bounding box center [408, 336] width 9 height 9
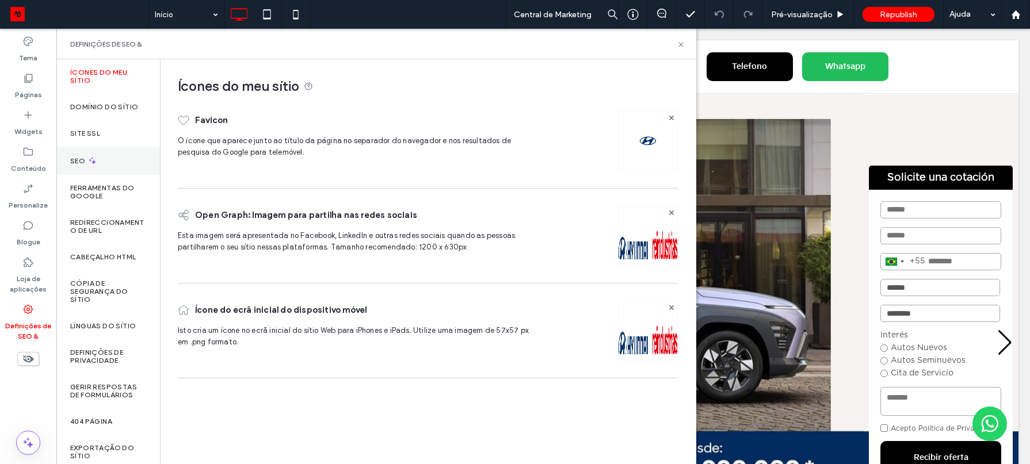
click at [126, 156] on div "SEO" at bounding box center [108, 161] width 104 height 28
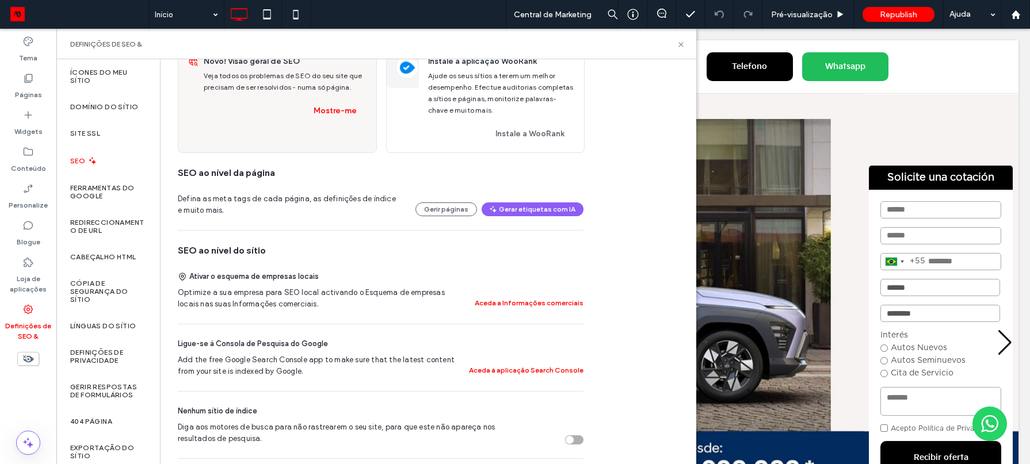
scroll to position [132, 0]
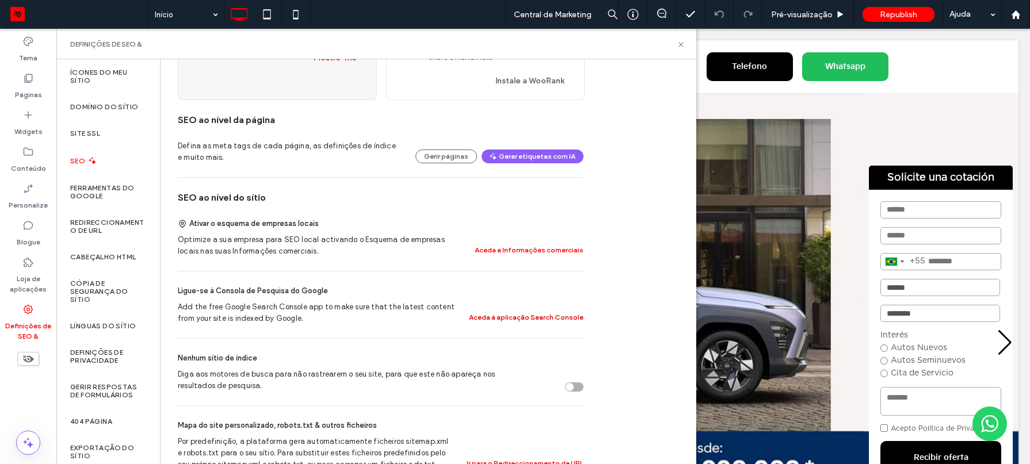
click at [535, 319] on button "Aceda à aplicação Search Console" at bounding box center [526, 318] width 114 height 14
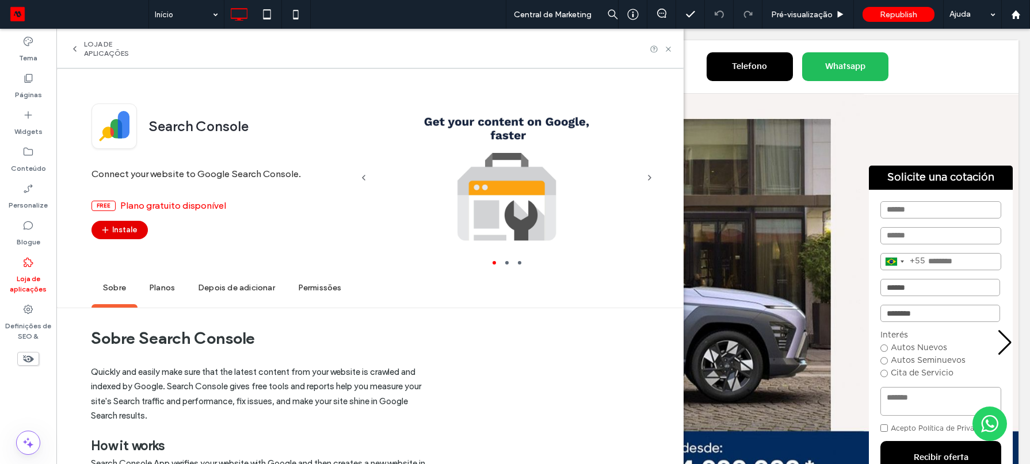
click at [133, 237] on button "Instale" at bounding box center [119, 230] width 56 height 18
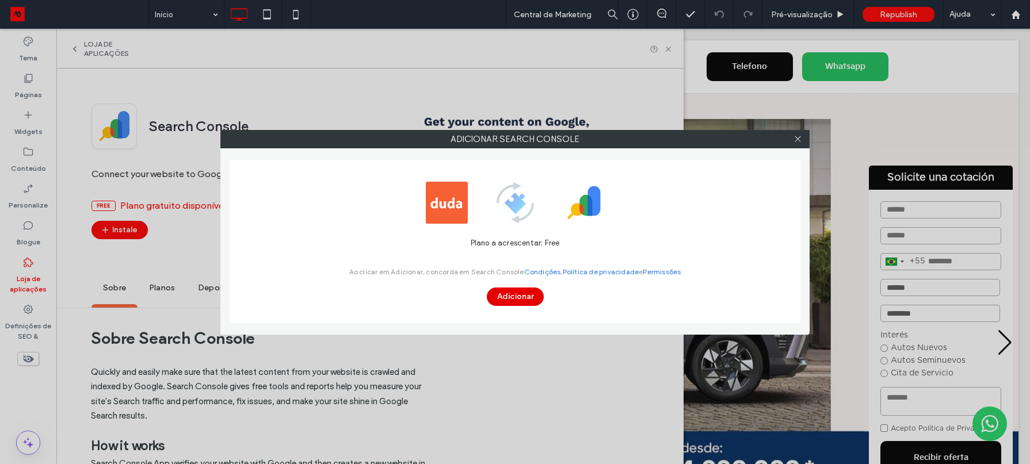
click at [537, 301] on button "Adicionar" at bounding box center [515, 297] width 57 height 18
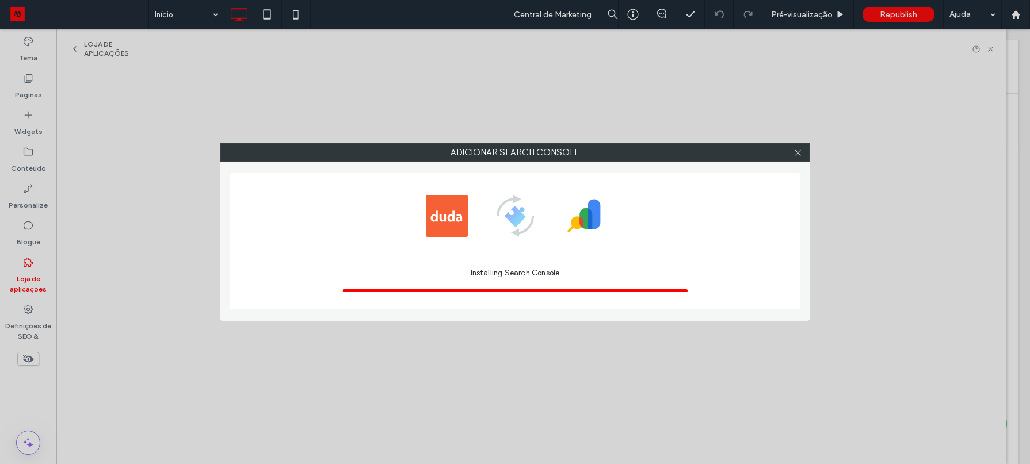
scroll to position [0, 0]
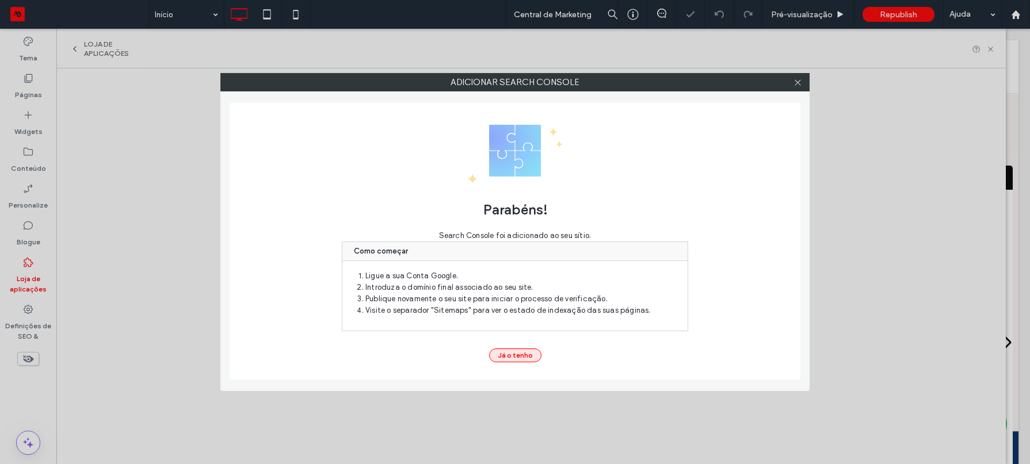
click at [515, 354] on button "Já o tenho" at bounding box center [515, 356] width 52 height 14
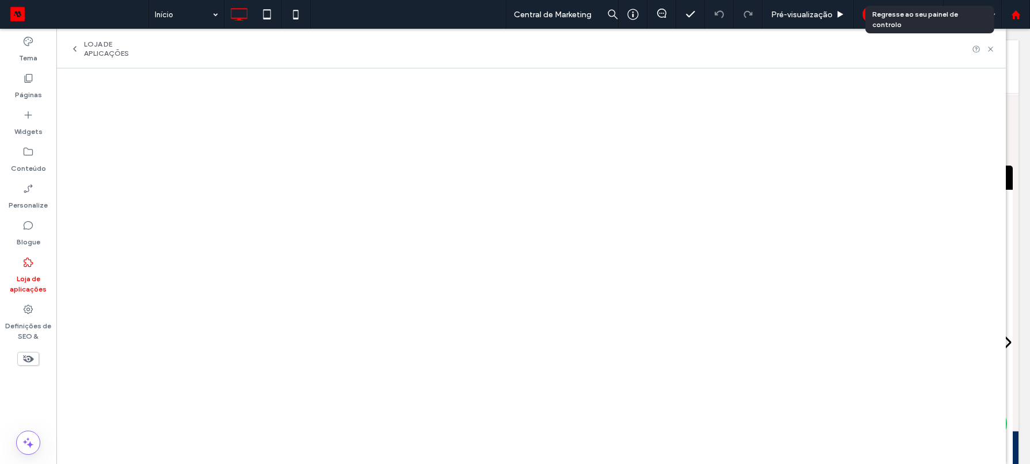
click at [1017, 21] on div at bounding box center [1015, 14] width 29 height 29
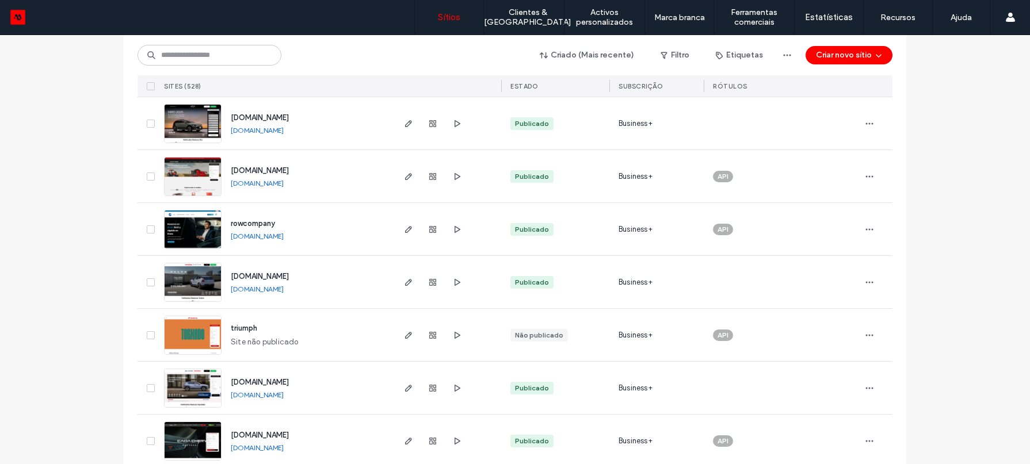
scroll to position [300, 0]
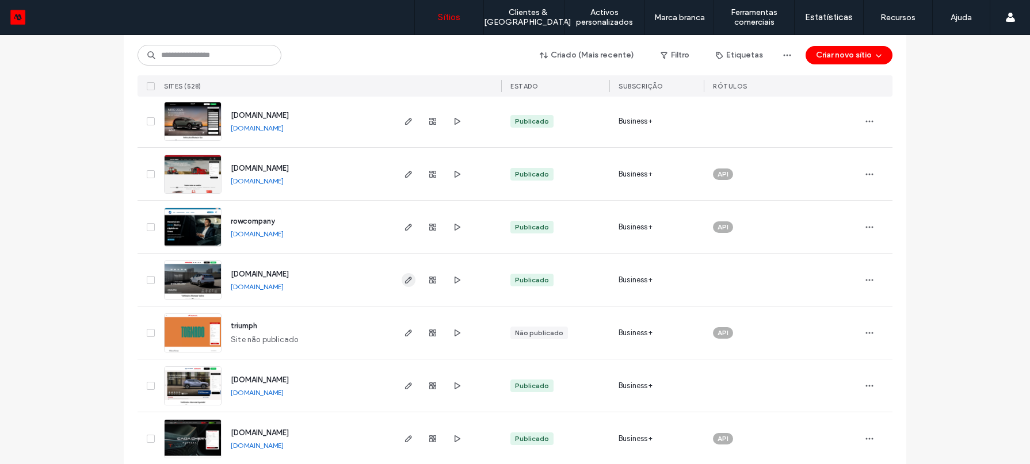
click at [408, 281] on icon "button" at bounding box center [408, 280] width 9 height 9
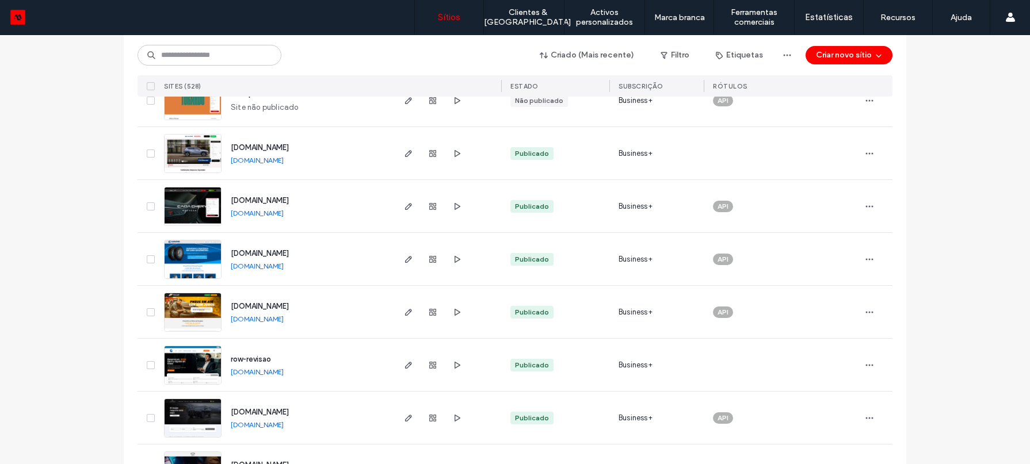
scroll to position [543, 0]
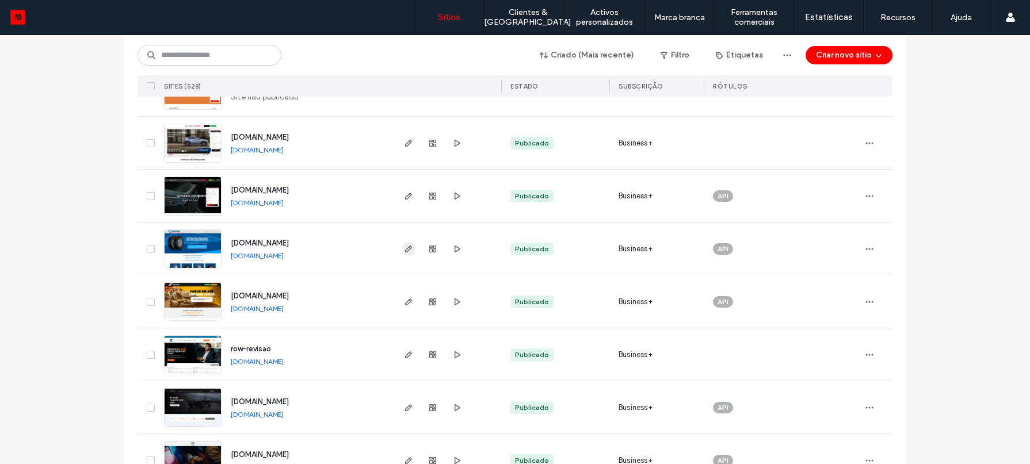
click at [406, 250] on icon "button" at bounding box center [408, 249] width 9 height 9
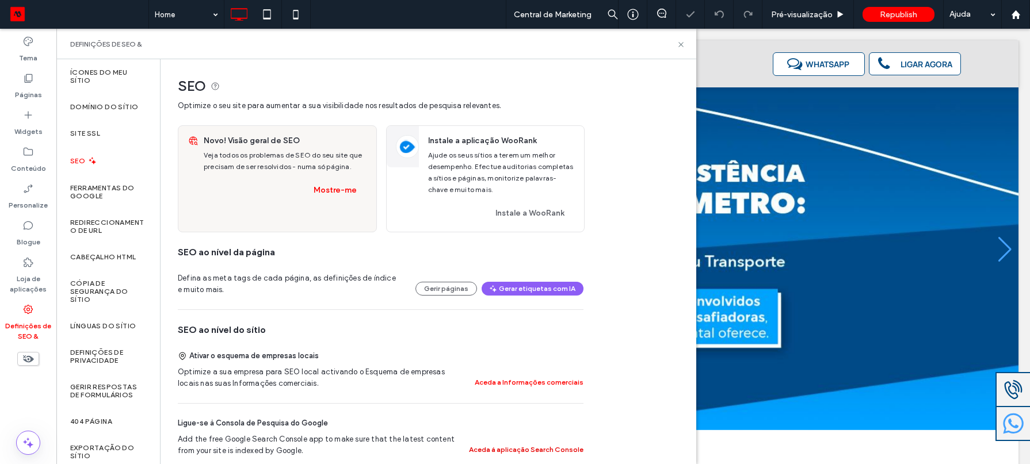
scroll to position [41, 0]
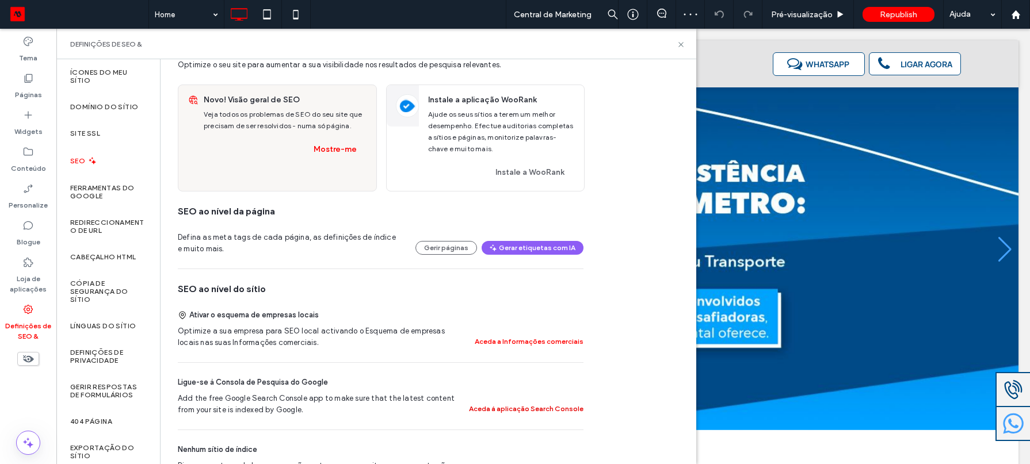
click at [503, 409] on button "Aceda à aplicação Search Console" at bounding box center [526, 409] width 114 height 14
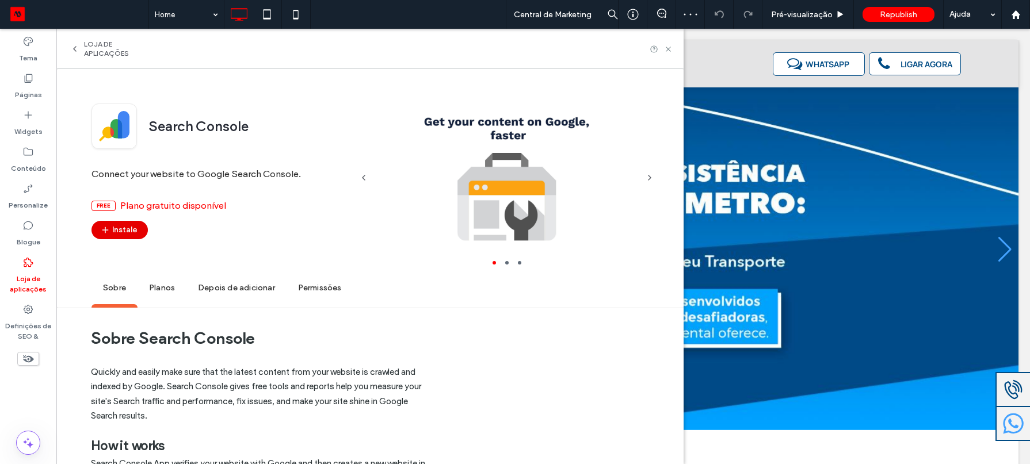
click at [124, 227] on button "Instale" at bounding box center [119, 230] width 56 height 18
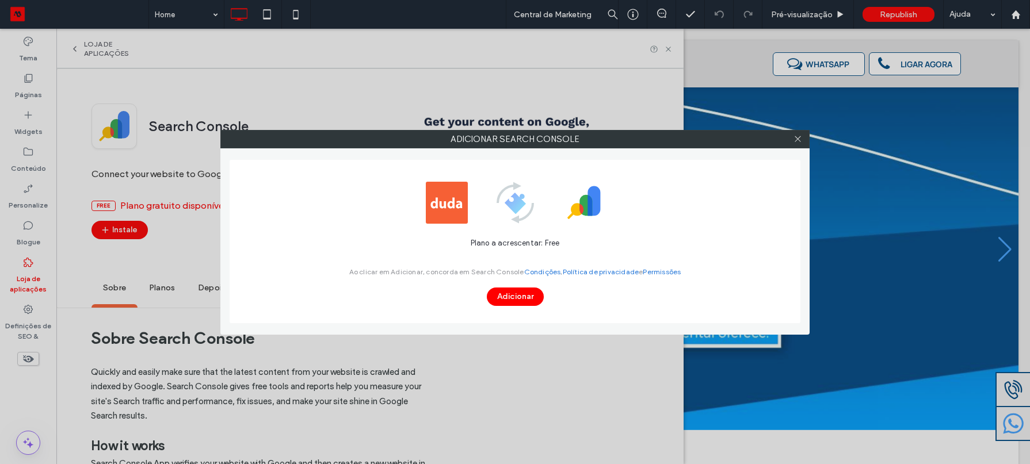
click at [522, 284] on span "Ao clicar em Adicionar, concorda em Search Console Condições , Política de priv…" at bounding box center [515, 271] width 332 height 34
click at [519, 294] on button "Adicionar" at bounding box center [515, 297] width 57 height 18
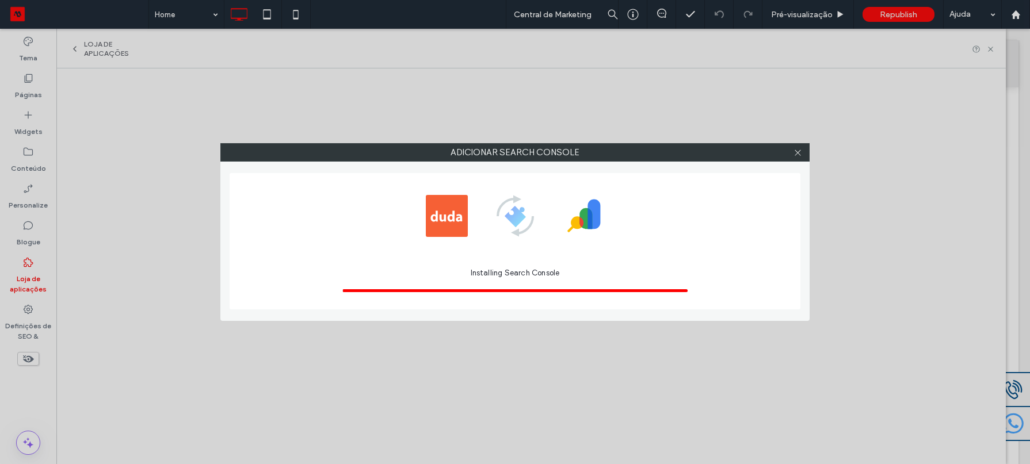
scroll to position [0, 0]
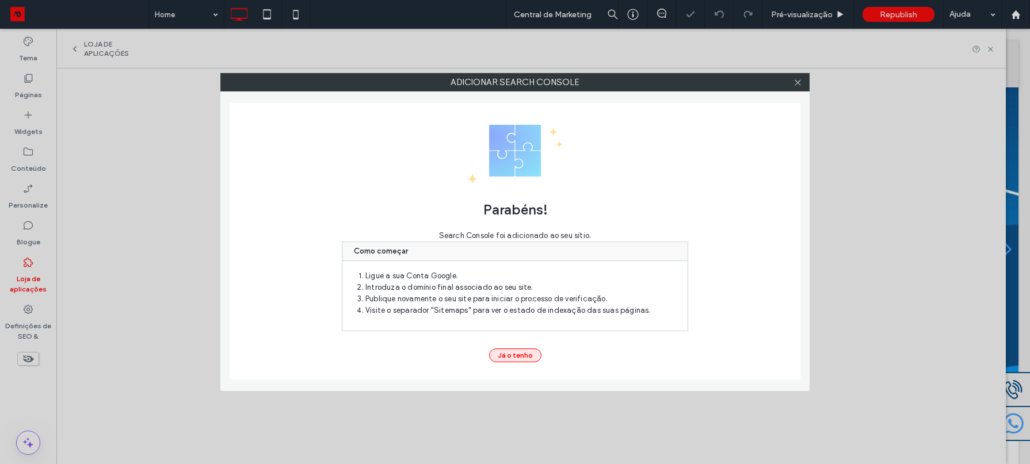
click at [508, 358] on button "Já o tenho" at bounding box center [515, 356] width 52 height 14
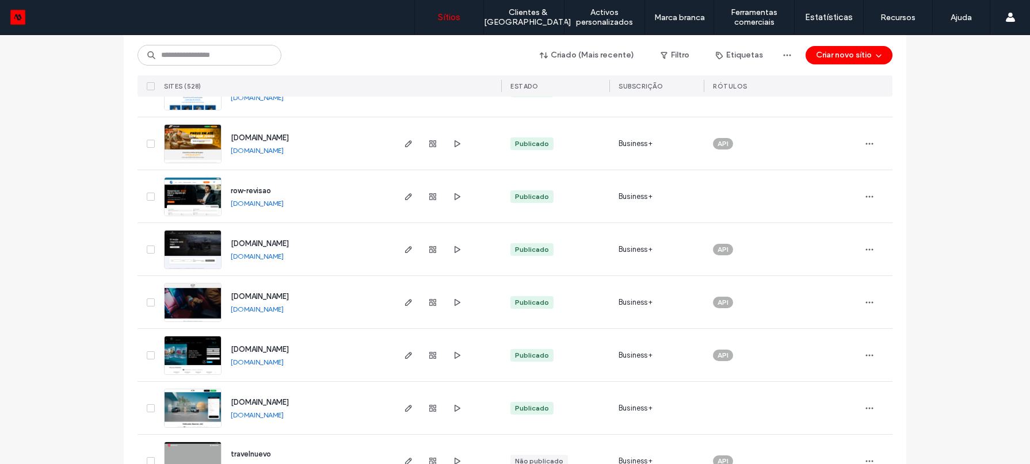
scroll to position [710, 0]
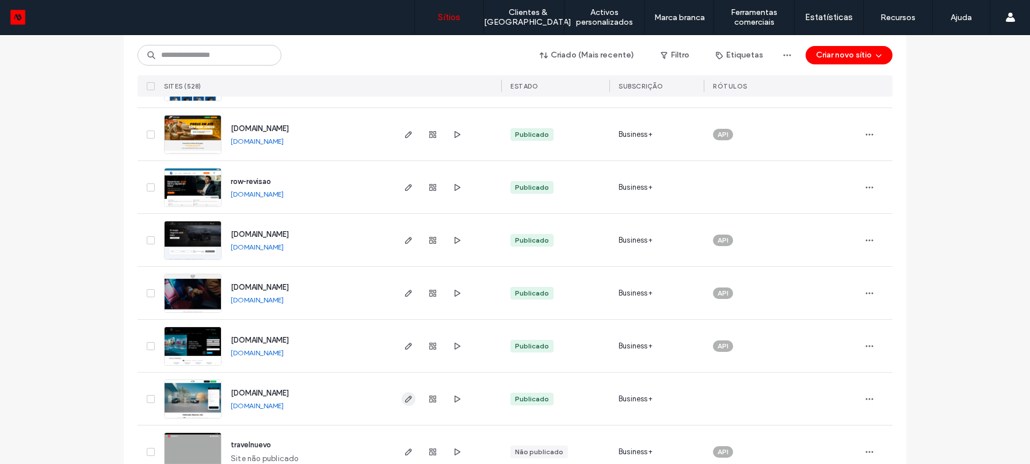
click at [407, 396] on use "button" at bounding box center [408, 399] width 7 height 7
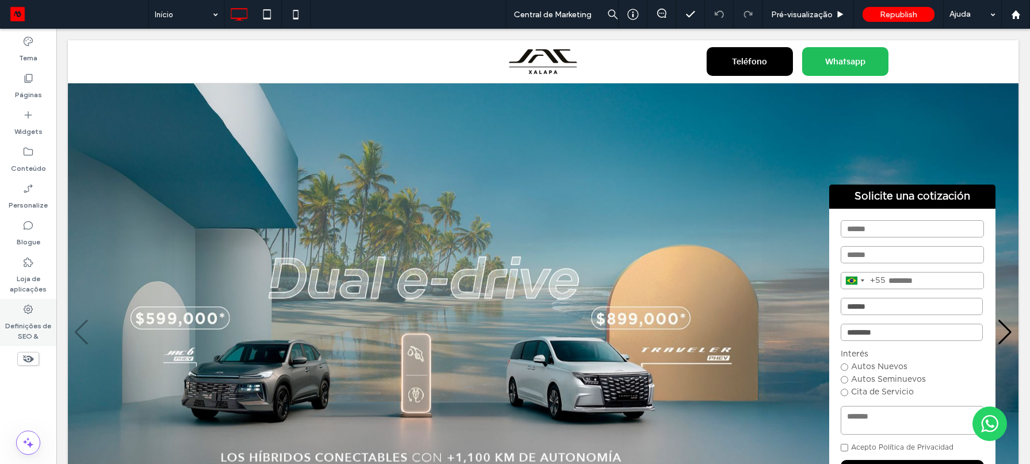
click at [27, 330] on label "Definições de SEO &" at bounding box center [28, 328] width 56 height 26
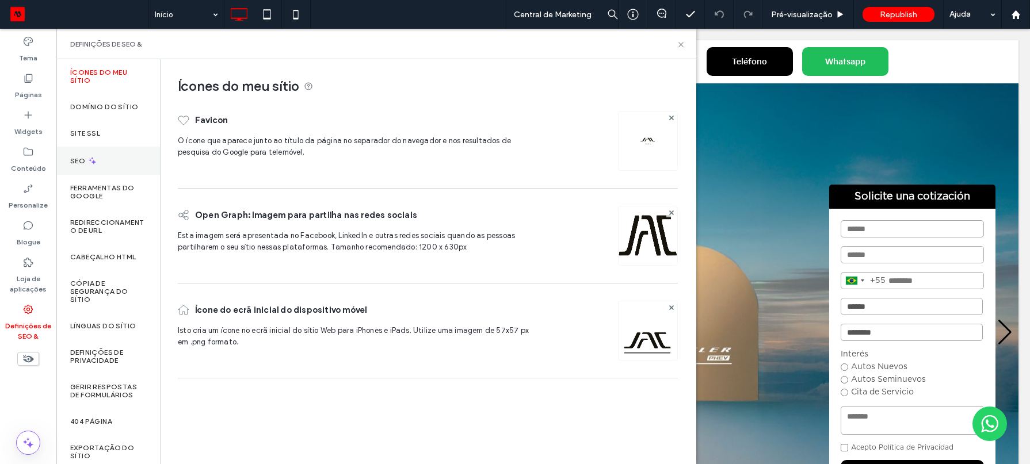
click at [133, 172] on div "SEO" at bounding box center [108, 161] width 104 height 28
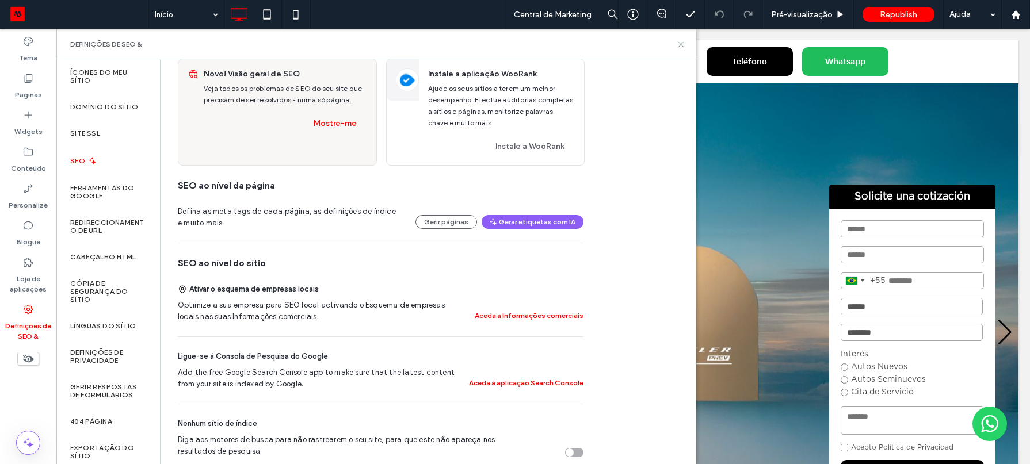
scroll to position [89, 0]
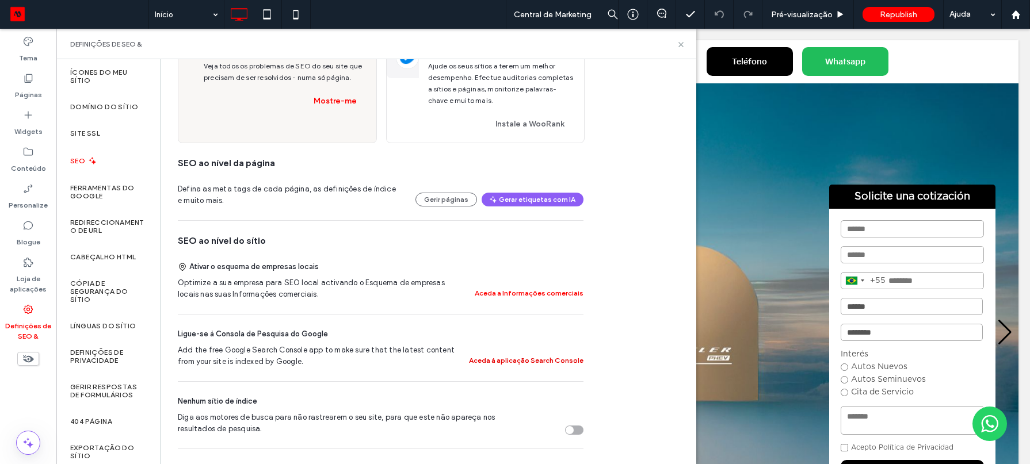
click at [498, 361] on button "Aceda à aplicação Search Console" at bounding box center [526, 361] width 114 height 14
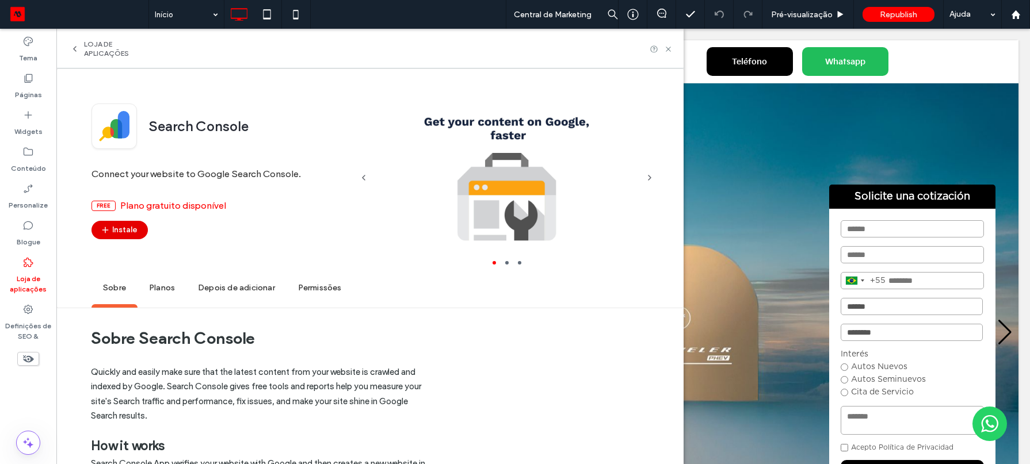
click at [129, 227] on button "Instale" at bounding box center [119, 230] width 56 height 18
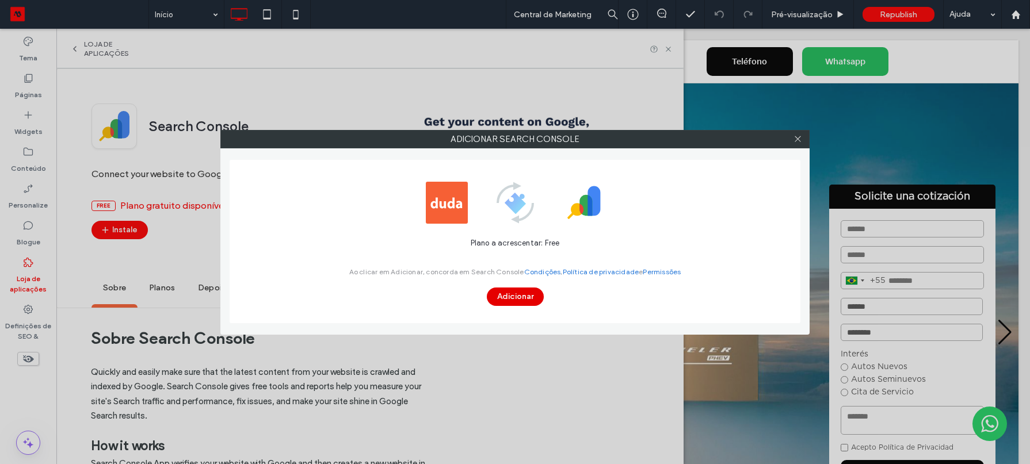
click at [516, 299] on button "Adicionar" at bounding box center [515, 297] width 57 height 18
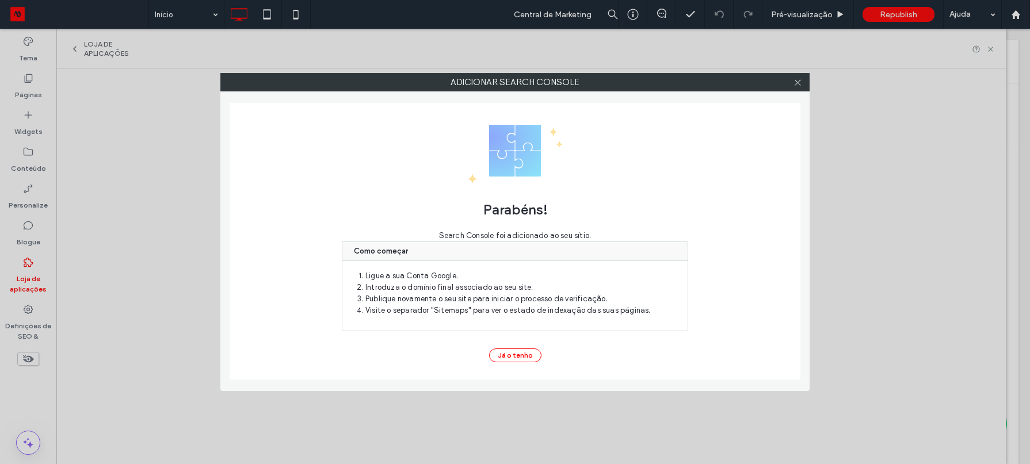
scroll to position [0, 0]
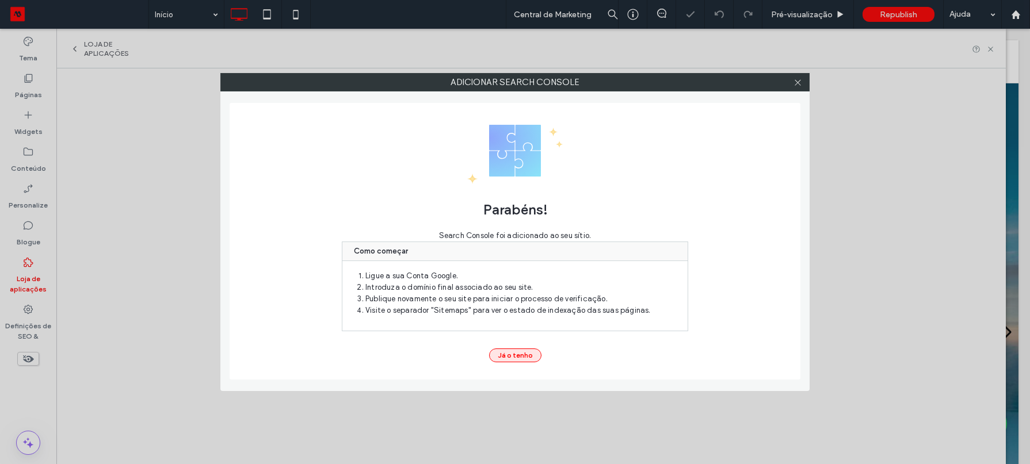
click at [511, 353] on button "Já o tenho" at bounding box center [515, 356] width 52 height 14
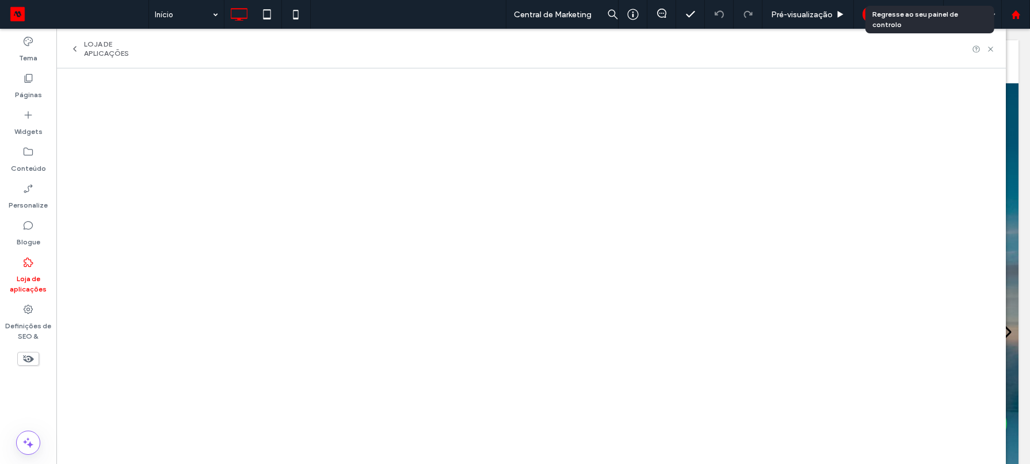
click at [1022, 18] on div at bounding box center [1016, 15] width 28 height 10
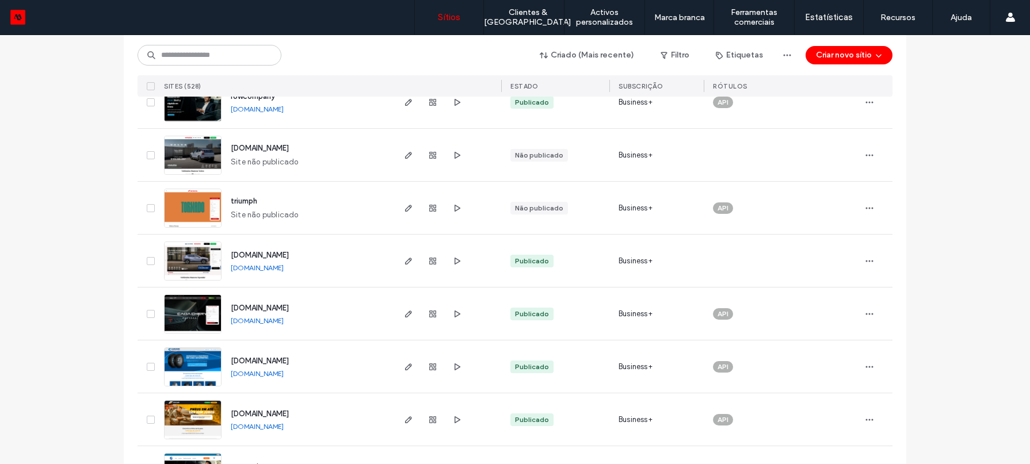
scroll to position [467, 0]
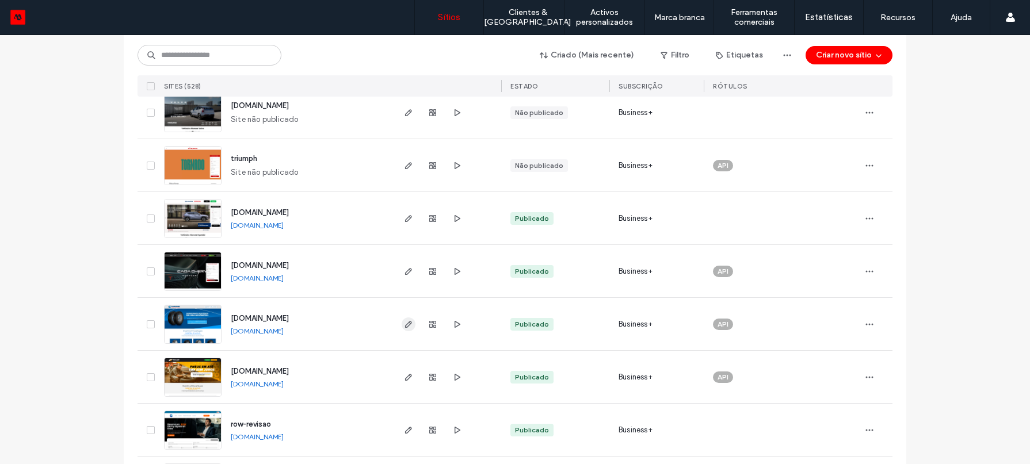
click at [405, 327] on use "button" at bounding box center [408, 324] width 7 height 7
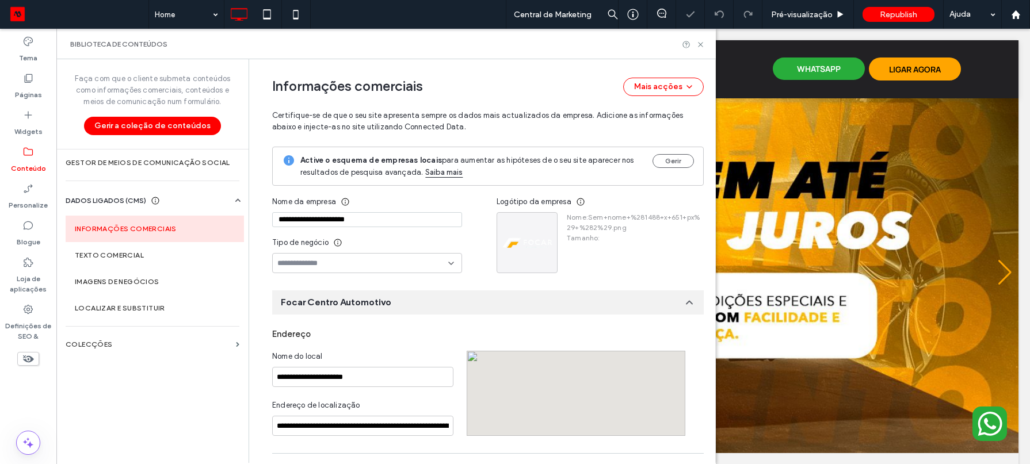
scroll to position [135, 0]
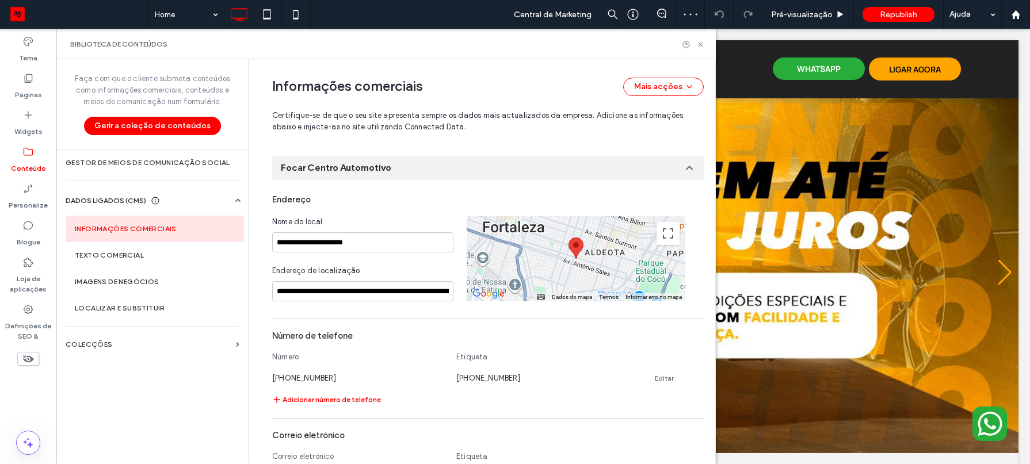
click at [700, 50] on div "Biblioteca de conteúdos" at bounding box center [385, 44] width 659 height 30
click at [702, 47] on icon at bounding box center [700, 44] width 9 height 9
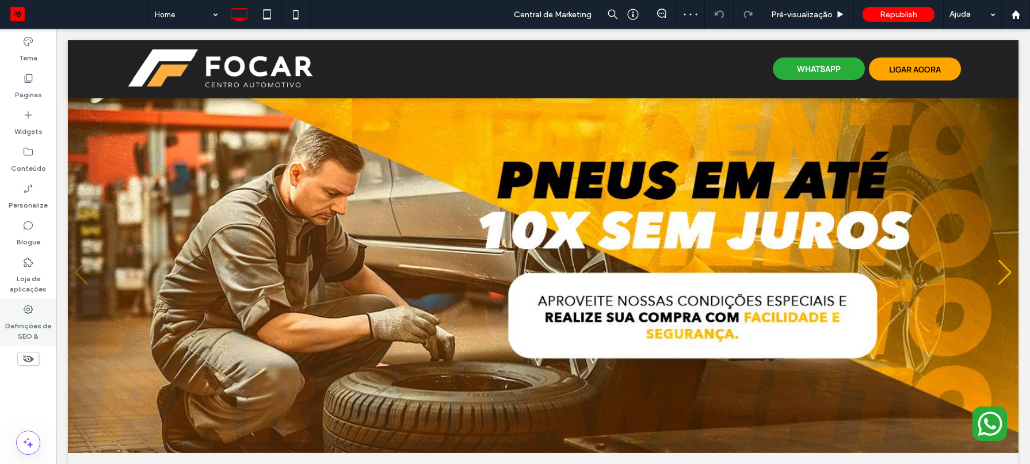
click at [50, 323] on label "Definições de SEO &" at bounding box center [28, 328] width 56 height 26
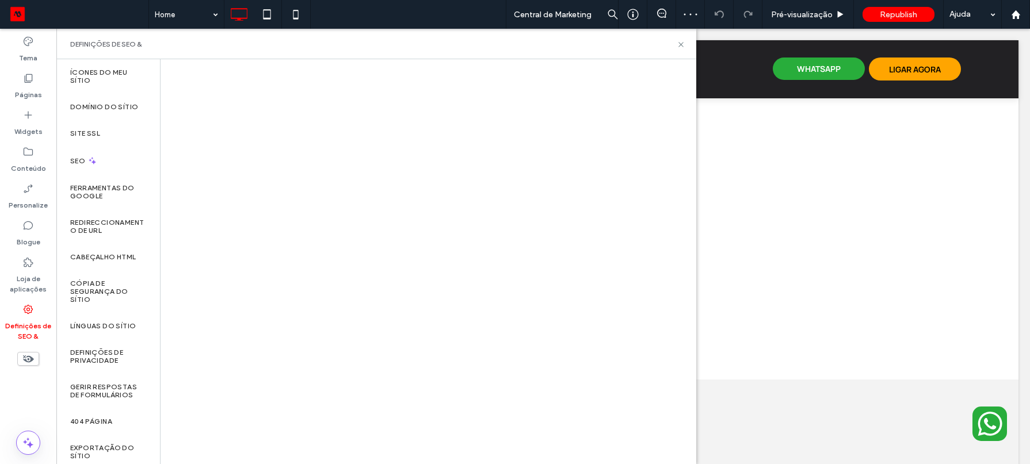
scroll to position [0, 0]
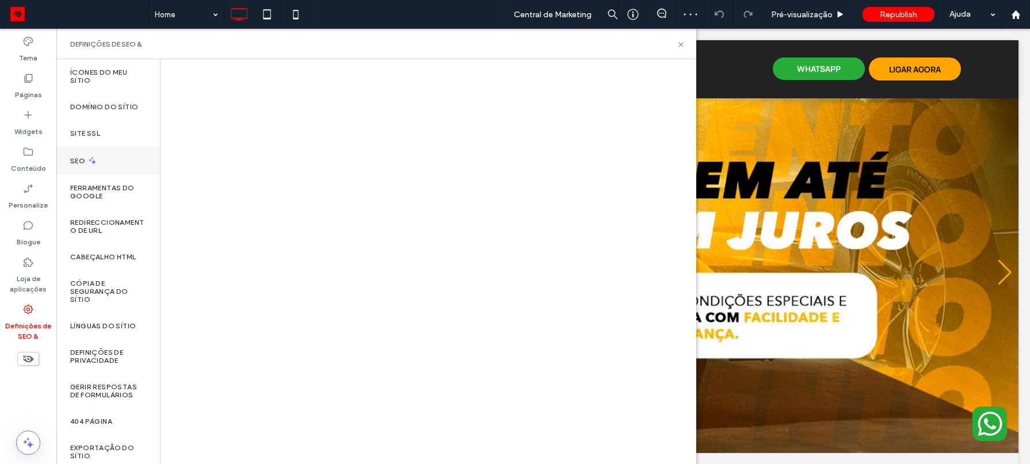
click at [128, 165] on div "SEO" at bounding box center [108, 161] width 104 height 28
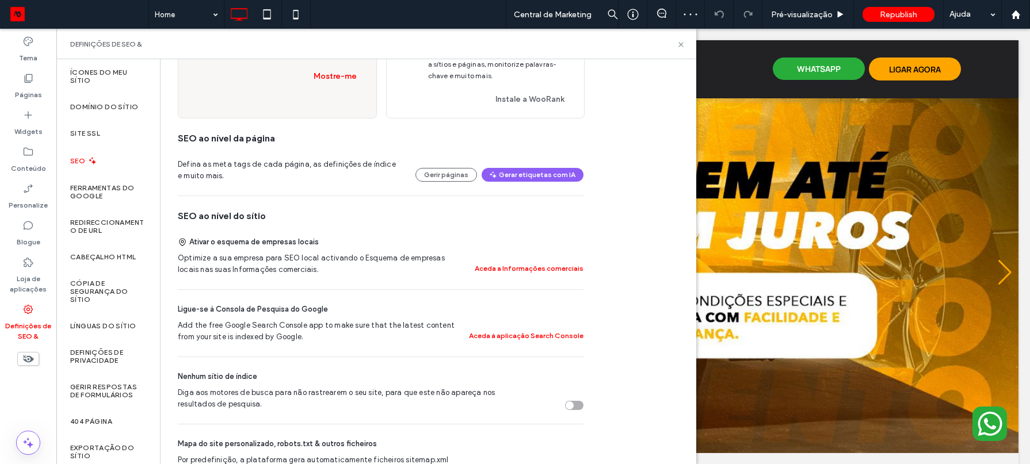
scroll to position [156, 0]
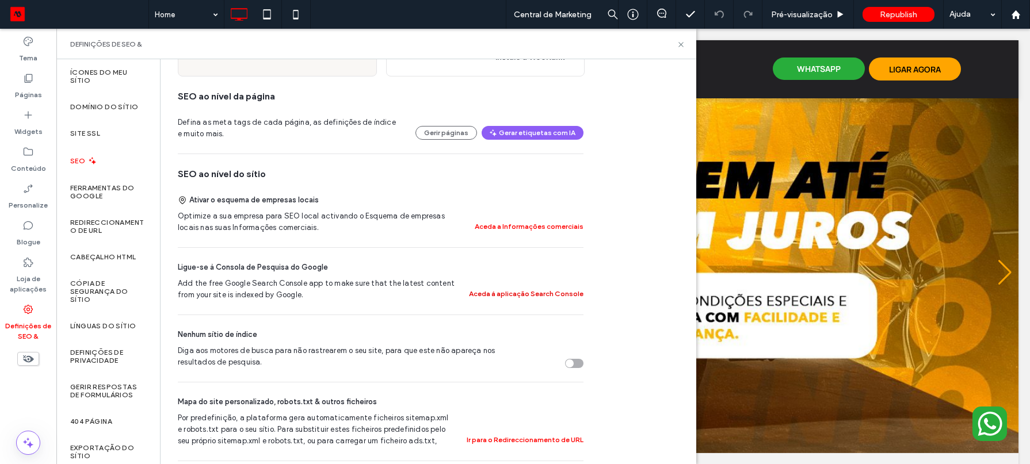
click at [528, 294] on button "Aceda à aplicação Search Console" at bounding box center [526, 294] width 114 height 14
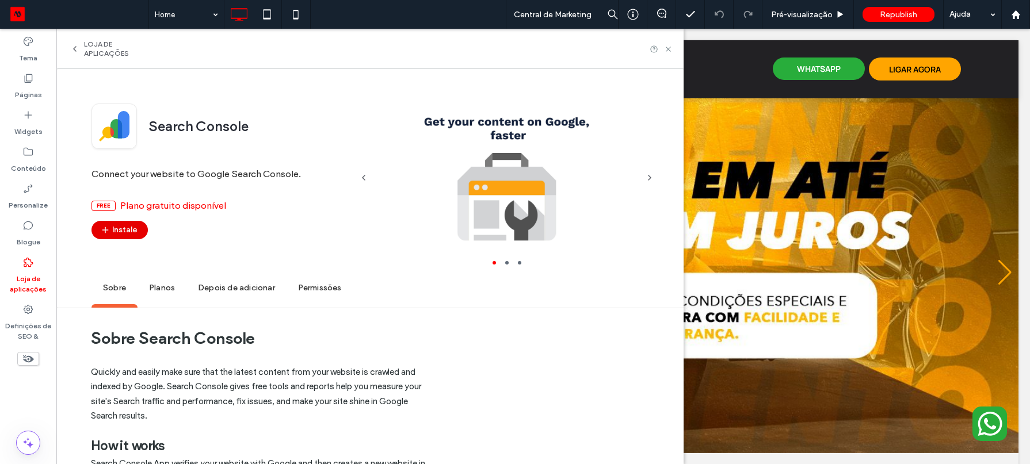
click at [113, 234] on button "Instale" at bounding box center [119, 230] width 56 height 18
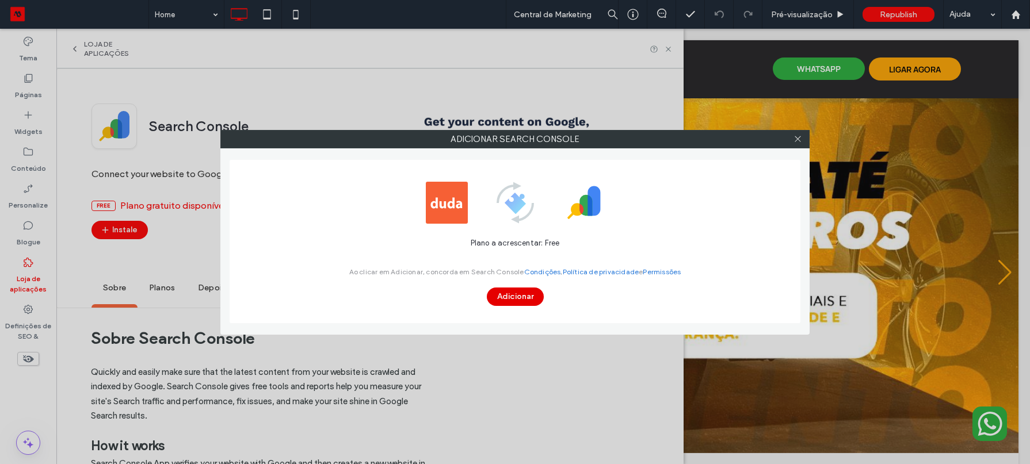
click at [520, 299] on button "Adicionar" at bounding box center [515, 297] width 57 height 18
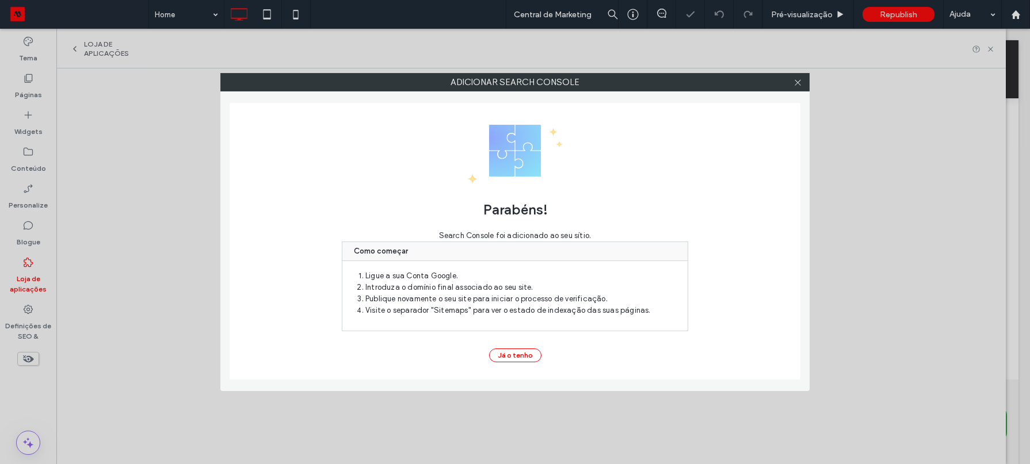
scroll to position [0, 0]
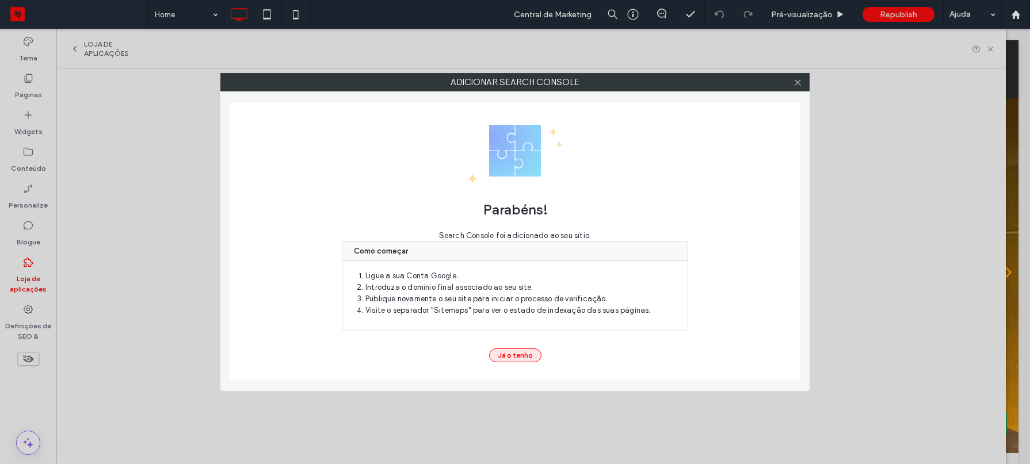
click at [522, 357] on button "Já o tenho" at bounding box center [515, 356] width 52 height 14
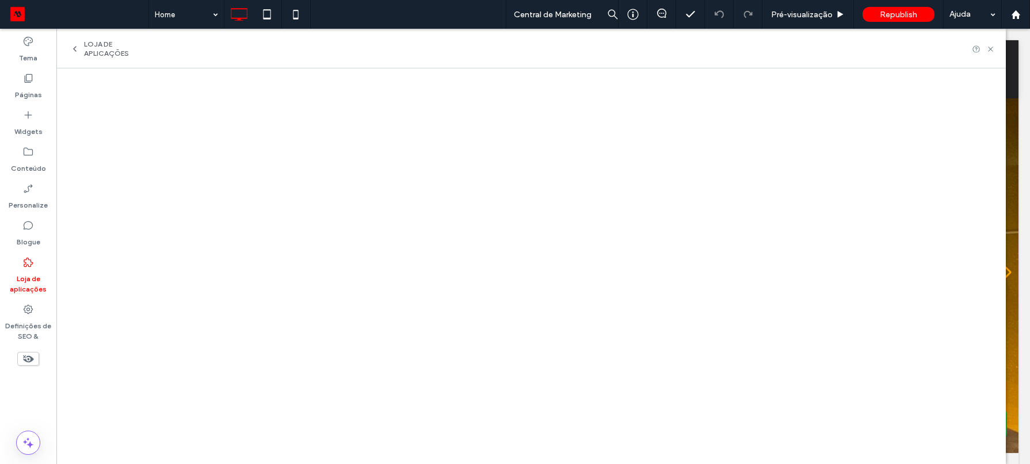
click at [522, 357] on button "Já o tenho" at bounding box center [515, 356] width 52 height 14
click at [1020, 15] on icon at bounding box center [1016, 15] width 10 height 10
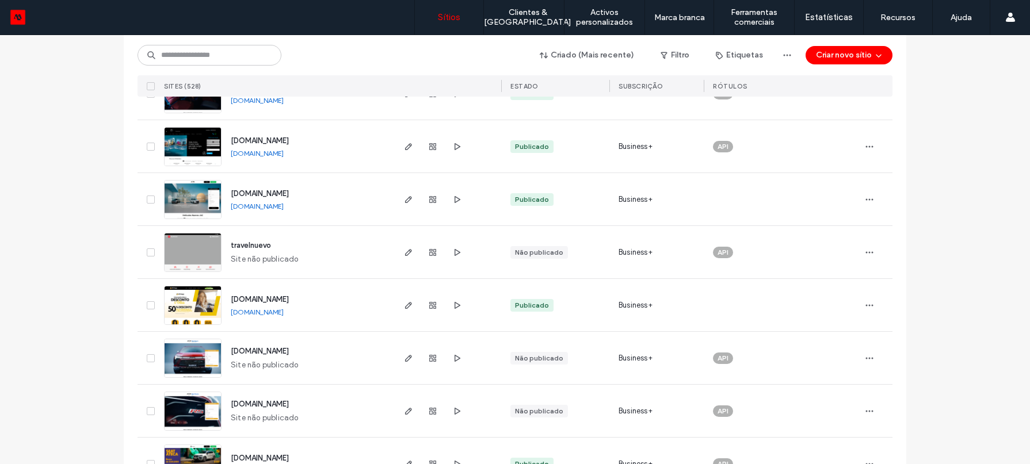
scroll to position [910, 0]
click at [406, 310] on icon "button" at bounding box center [408, 305] width 9 height 9
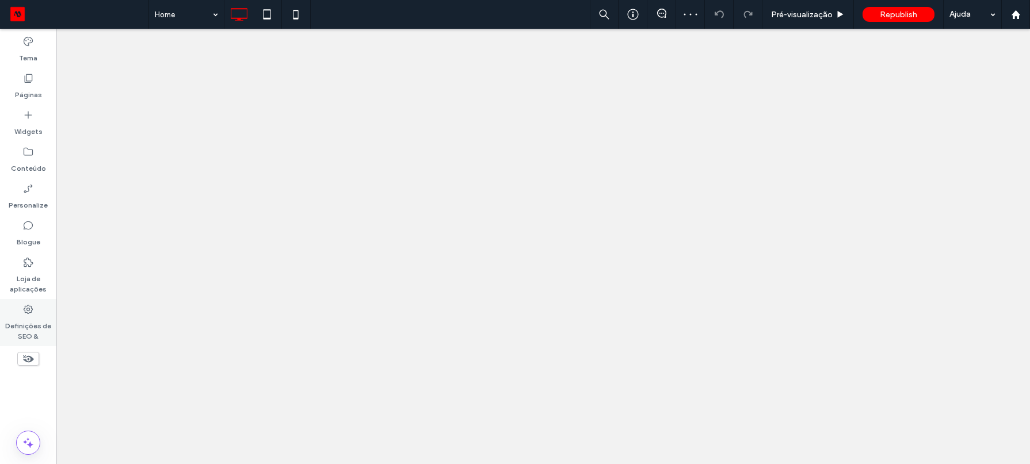
click at [27, 312] on use at bounding box center [28, 309] width 9 height 9
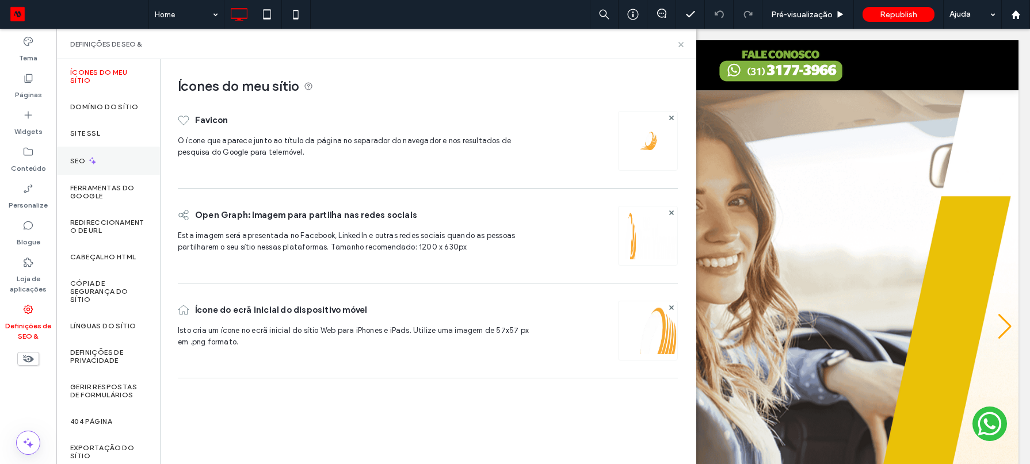
click at [122, 159] on div "SEO" at bounding box center [108, 161] width 104 height 28
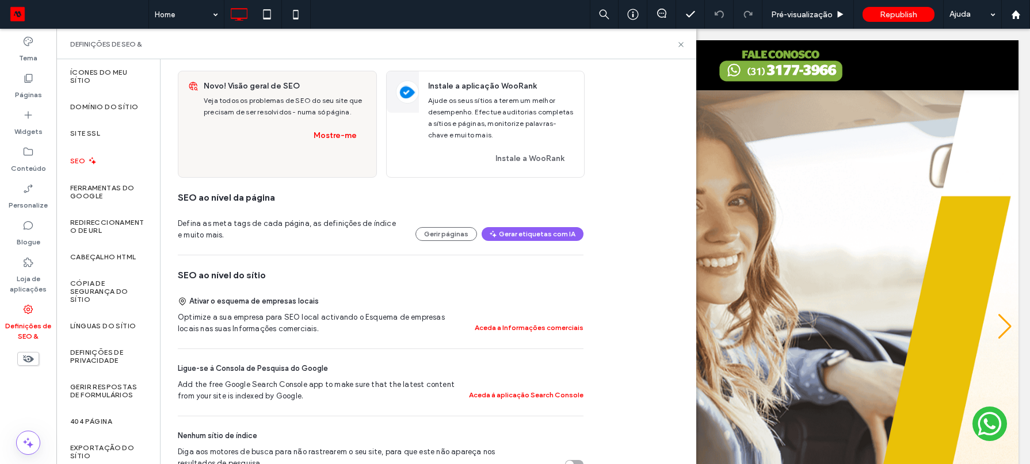
scroll to position [64, 0]
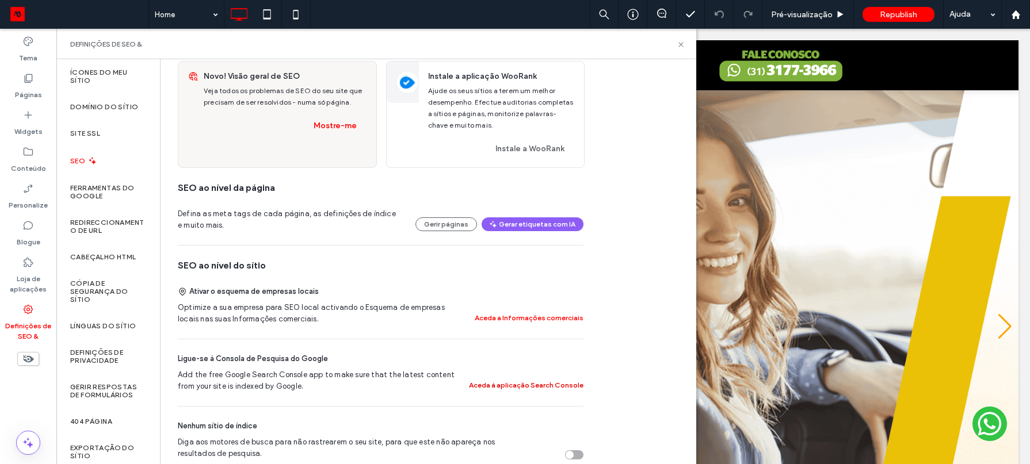
click at [497, 382] on button "Aceda à aplicação Search Console" at bounding box center [526, 386] width 114 height 14
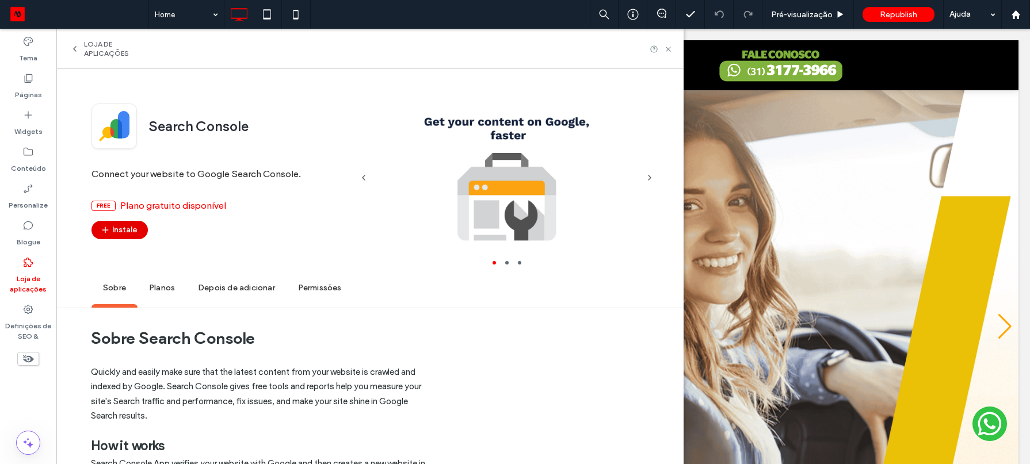
click at [144, 231] on button "Instale" at bounding box center [119, 230] width 56 height 18
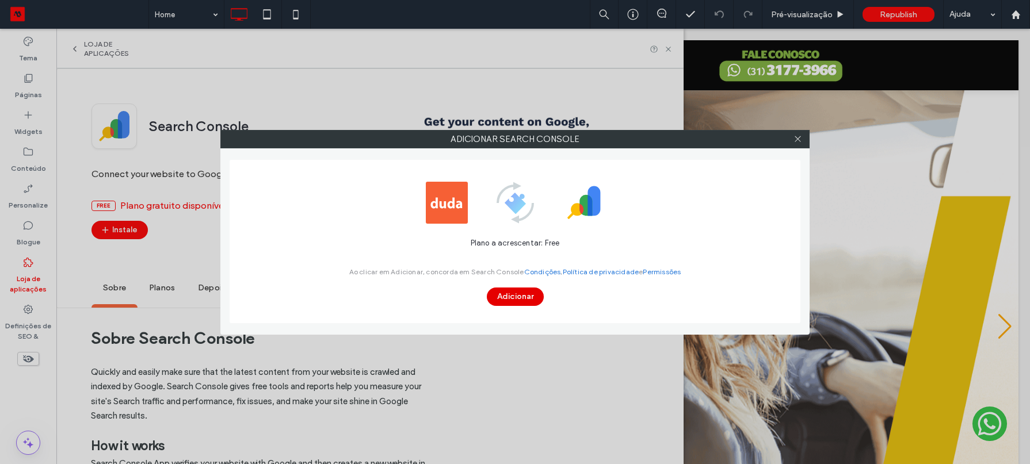
click at [510, 303] on button "Adicionar" at bounding box center [515, 297] width 57 height 18
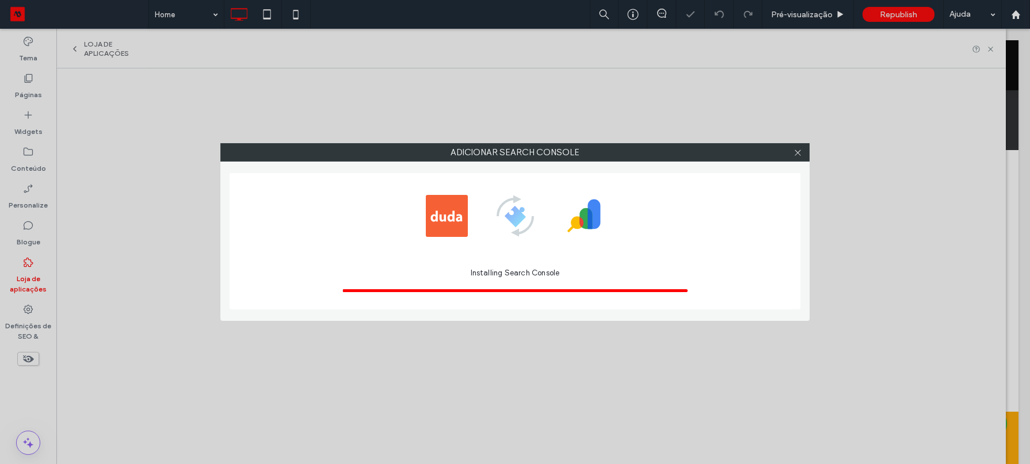
scroll to position [0, 0]
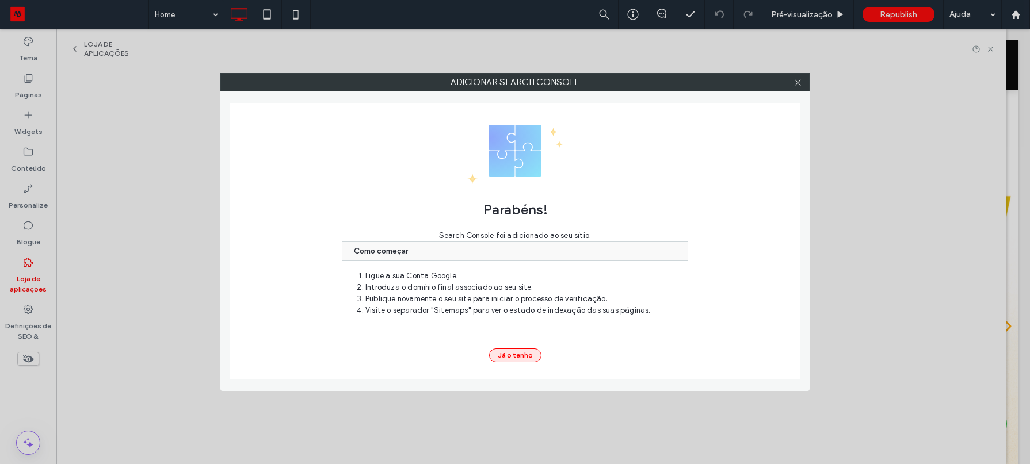
click at [534, 351] on button "Já o tenho" at bounding box center [515, 356] width 52 height 14
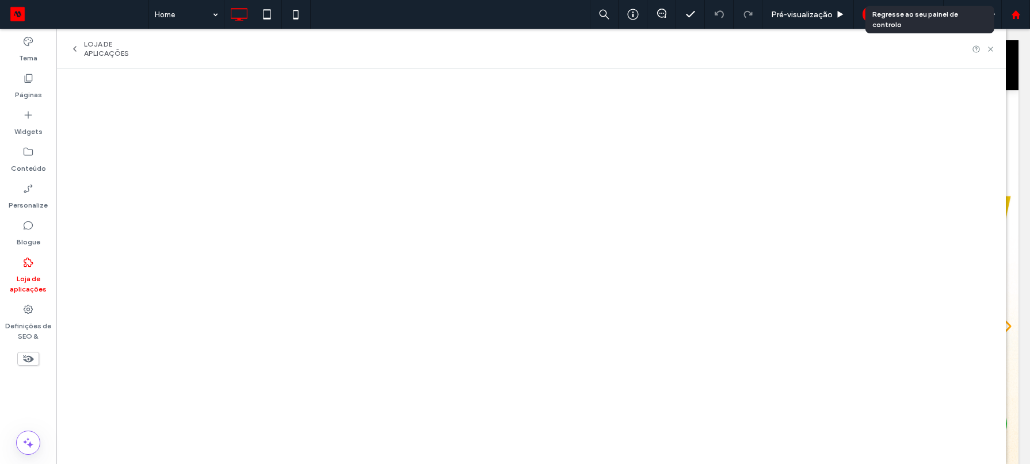
click at [1016, 18] on icon at bounding box center [1016, 15] width 10 height 10
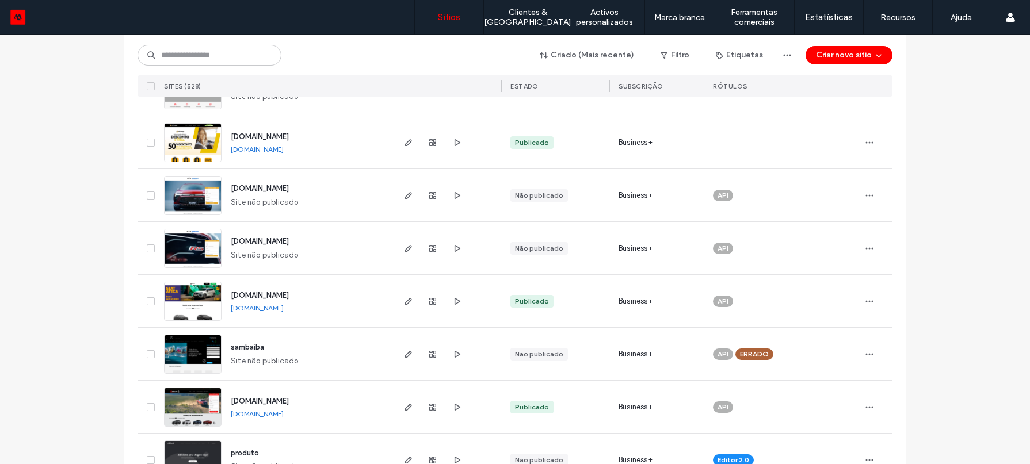
scroll to position [1089, 0]
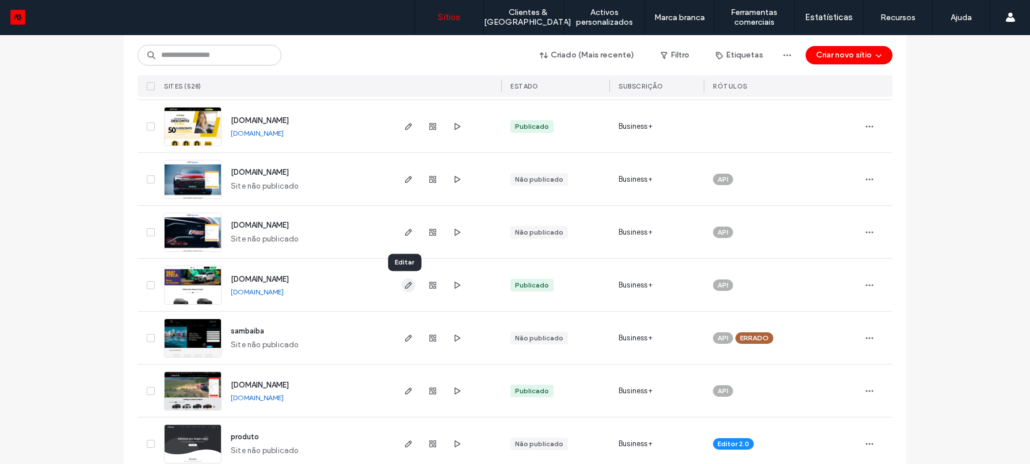
click at [404, 286] on icon "button" at bounding box center [408, 285] width 9 height 9
click at [404, 282] on icon "button" at bounding box center [408, 285] width 9 height 9
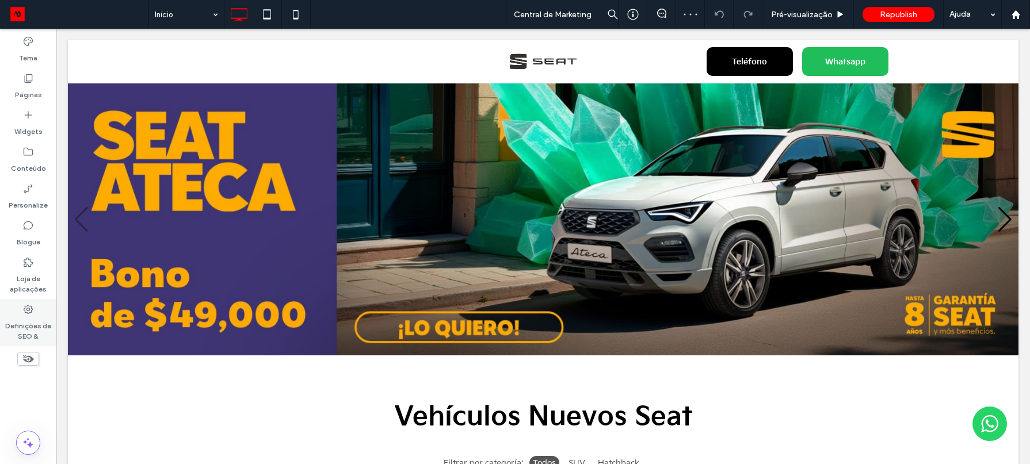
click at [20, 312] on div "Definições de SEO &" at bounding box center [28, 322] width 56 height 47
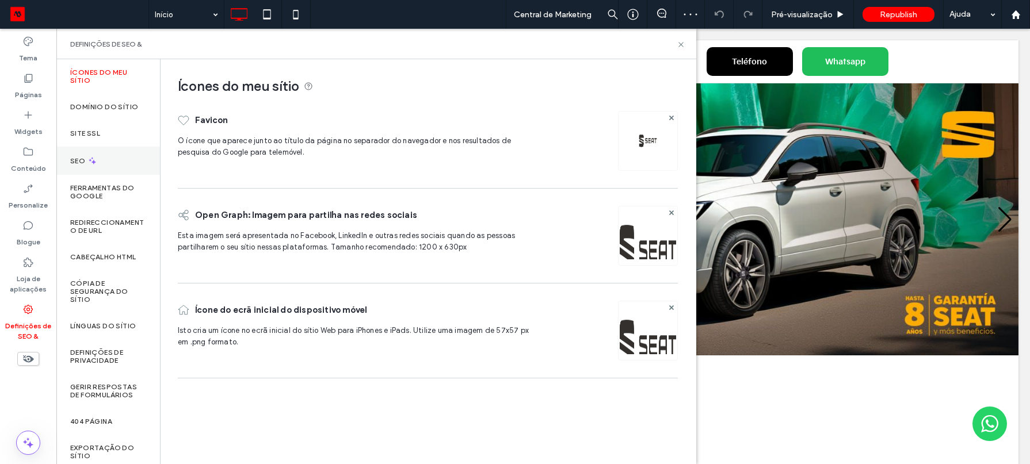
click at [102, 169] on div "SEO" at bounding box center [108, 161] width 104 height 28
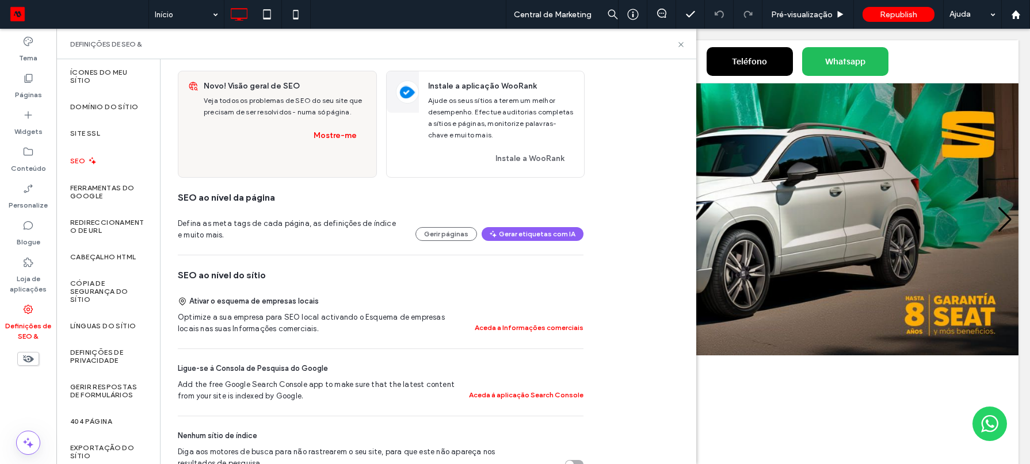
scroll to position [138, 0]
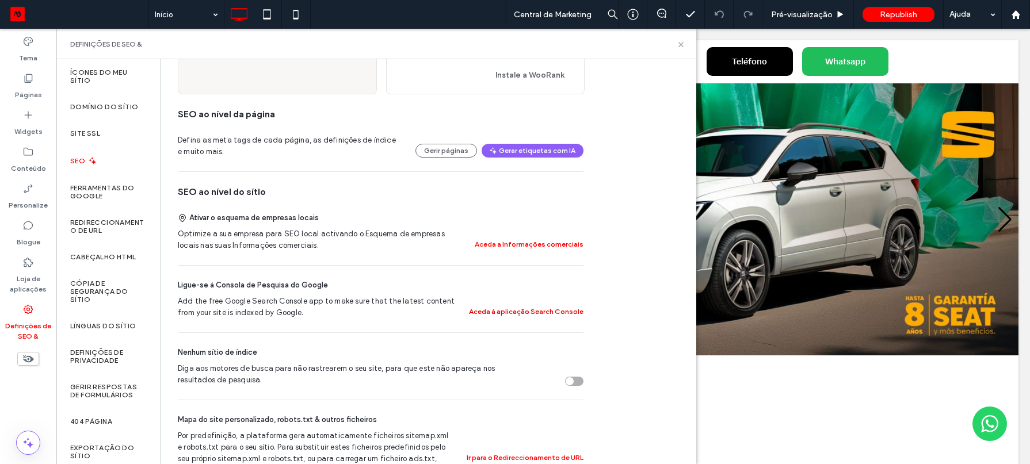
click at [482, 310] on button "Aceda à aplicação Search Console" at bounding box center [526, 312] width 114 height 14
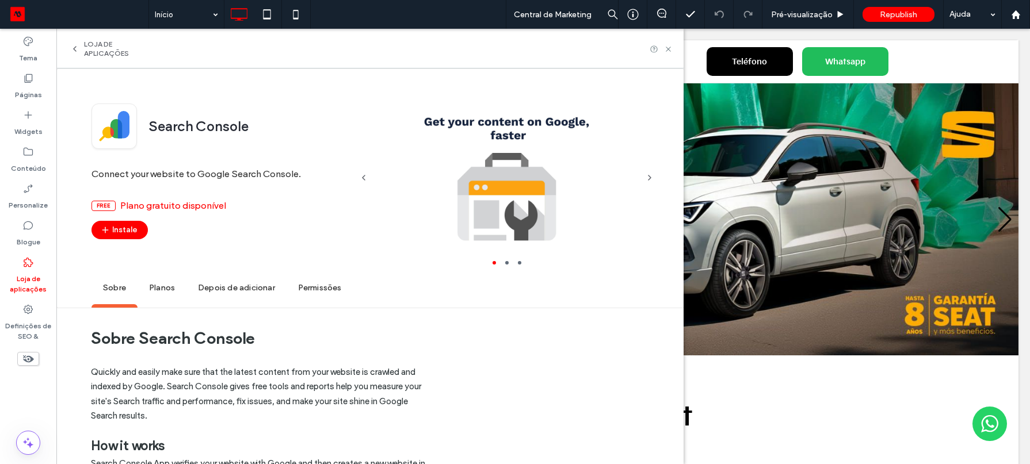
click at [136, 239] on div "Search Console Connect your website to Google Search Console. free Plano gratui…" at bounding box center [221, 188] width 261 height 169
click at [132, 232] on button "Instale" at bounding box center [119, 230] width 56 height 18
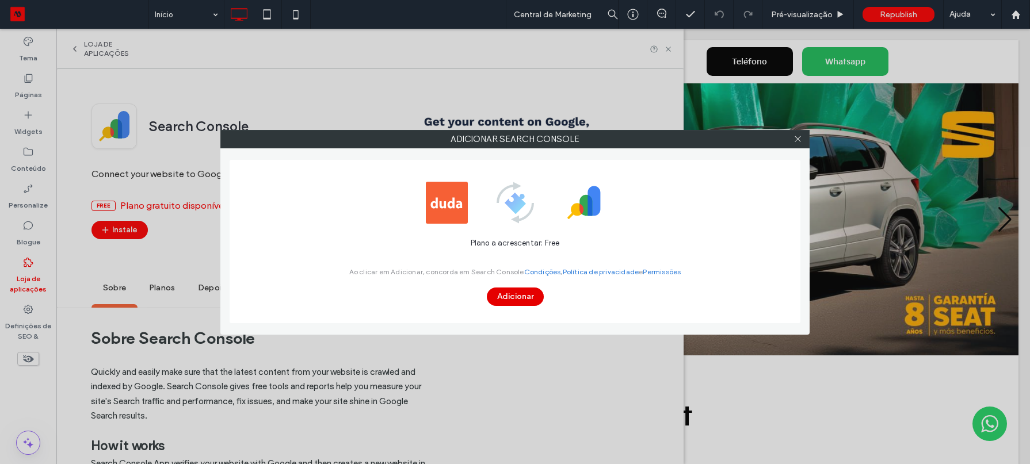
click at [526, 291] on button "Adicionar" at bounding box center [515, 297] width 57 height 18
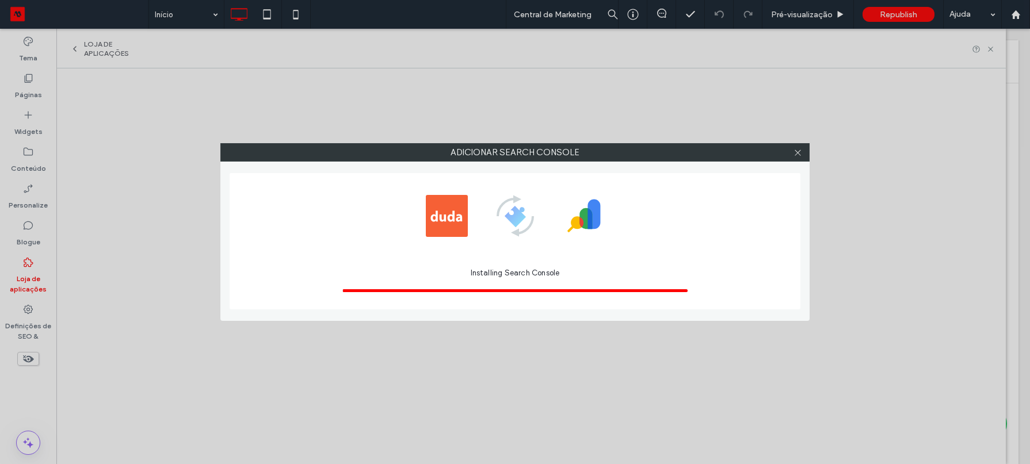
scroll to position [0, 0]
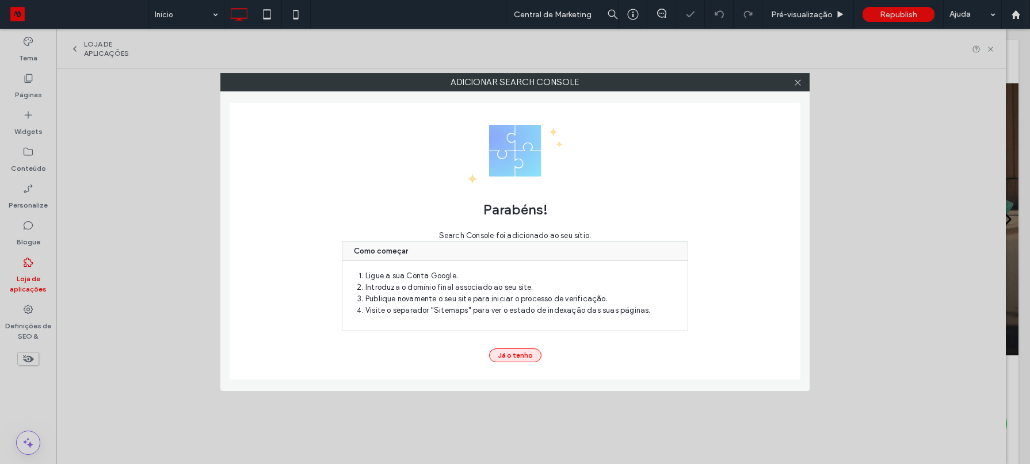
click at [512, 357] on button "Já o tenho" at bounding box center [515, 356] width 52 height 14
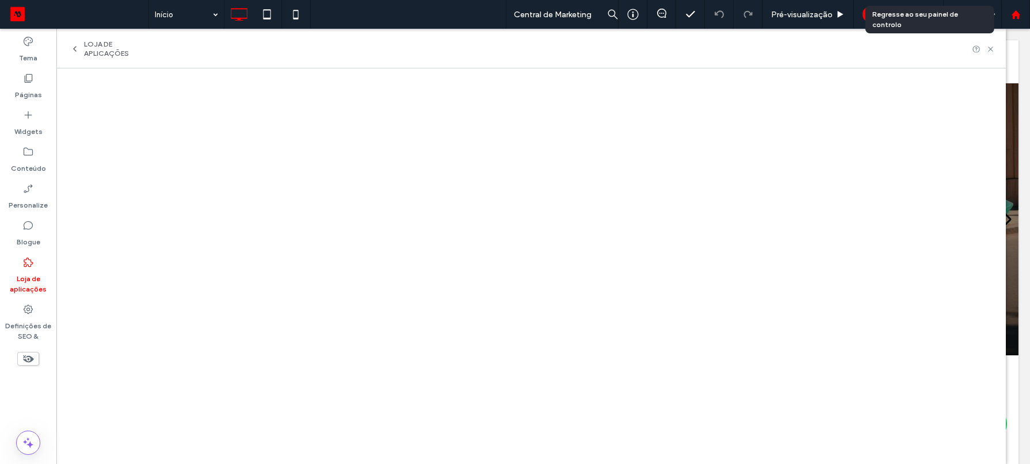
click at [1013, 25] on div at bounding box center [1015, 14] width 29 height 29
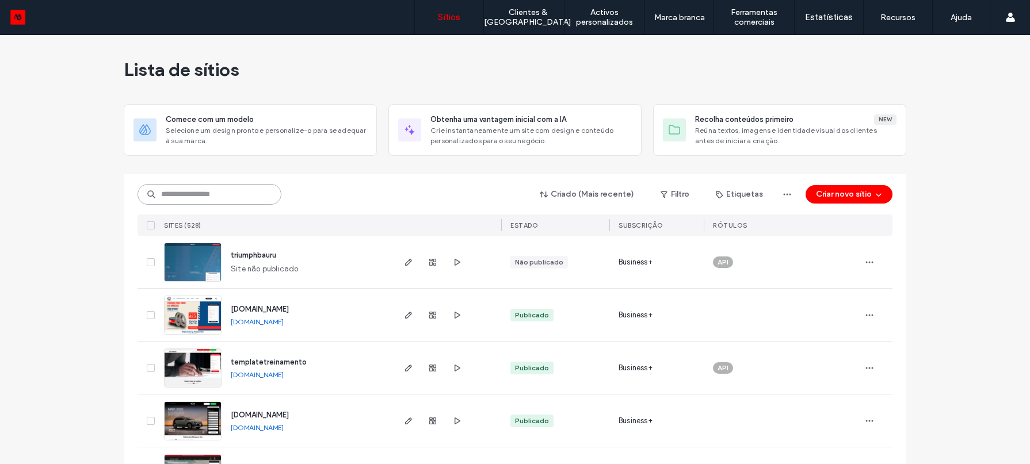
click at [197, 186] on input at bounding box center [210, 194] width 144 height 21
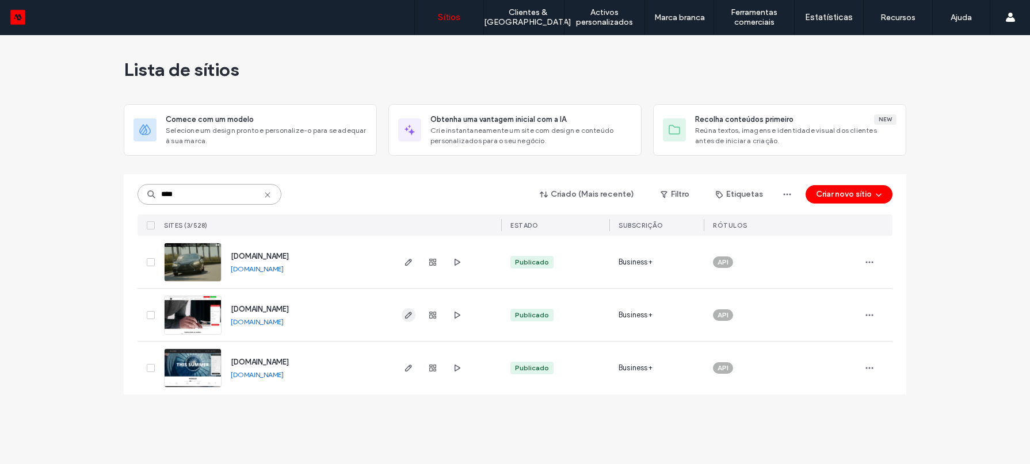
type input "****"
click at [411, 313] on icon "button" at bounding box center [408, 315] width 9 height 9
type input "******"
click at [410, 369] on icon "button" at bounding box center [408, 368] width 9 height 9
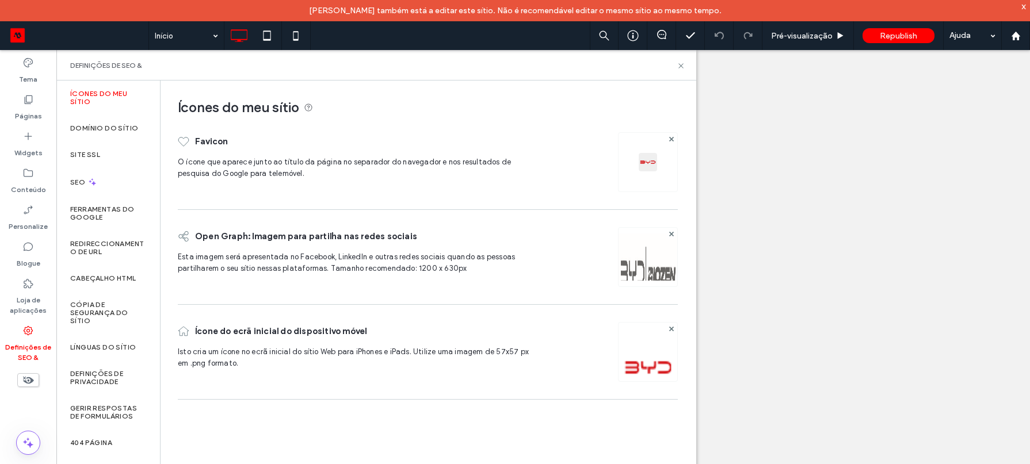
click at [131, 183] on div "SEO" at bounding box center [108, 182] width 104 height 28
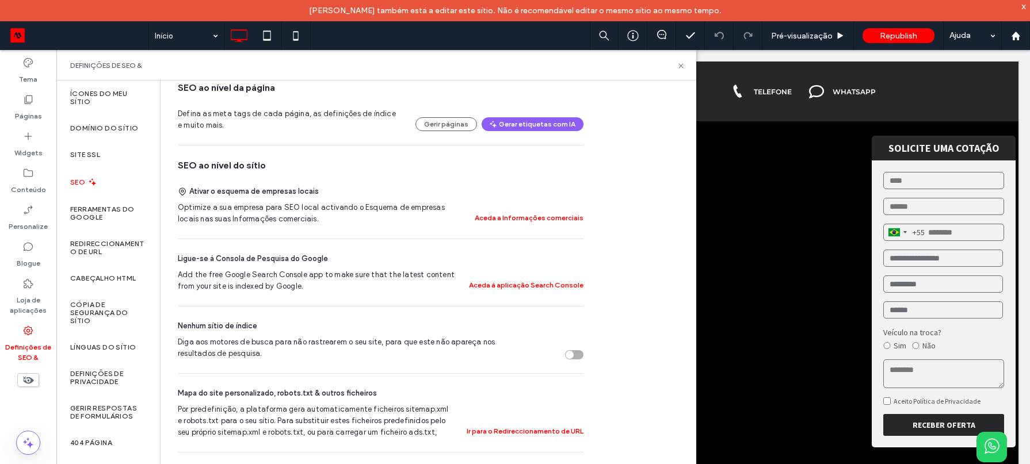
scroll to position [323, 0]
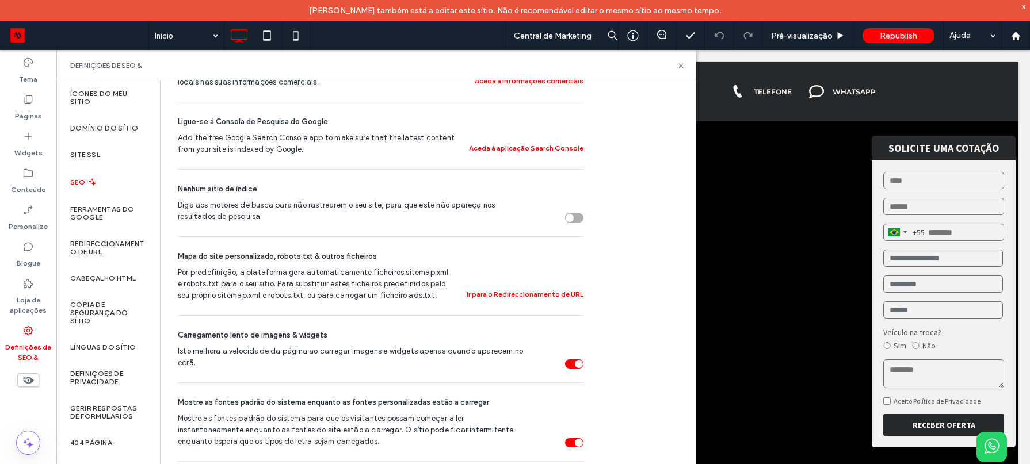
click at [564, 155] on button "Aceda à aplicação Search Console" at bounding box center [526, 149] width 114 height 14
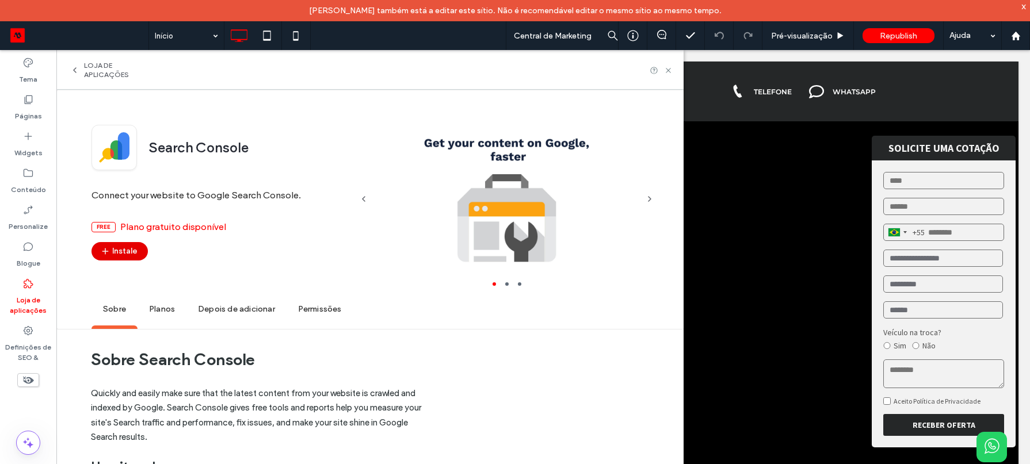
click at [128, 255] on button "Instale" at bounding box center [119, 251] width 56 height 18
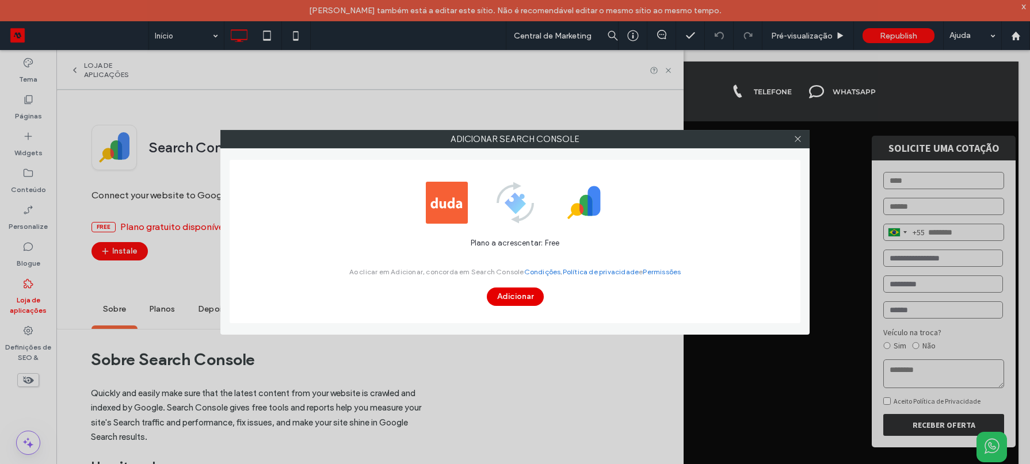
click at [524, 292] on button "Adicionar" at bounding box center [515, 297] width 57 height 18
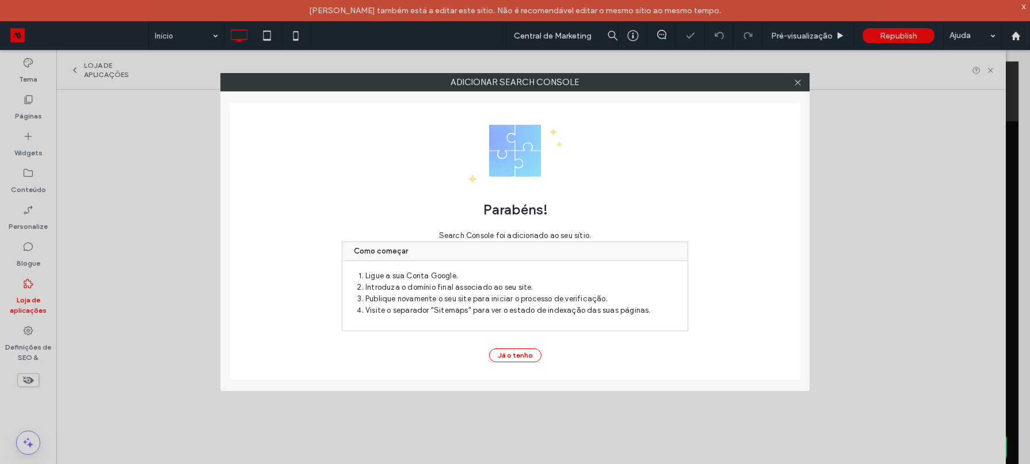
scroll to position [0, 0]
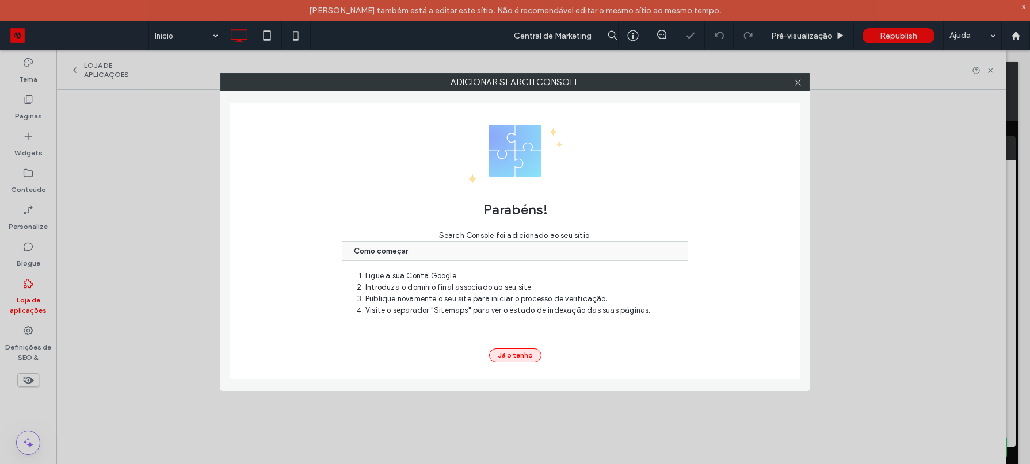
click at [513, 355] on button "Já o tenho" at bounding box center [515, 356] width 52 height 14
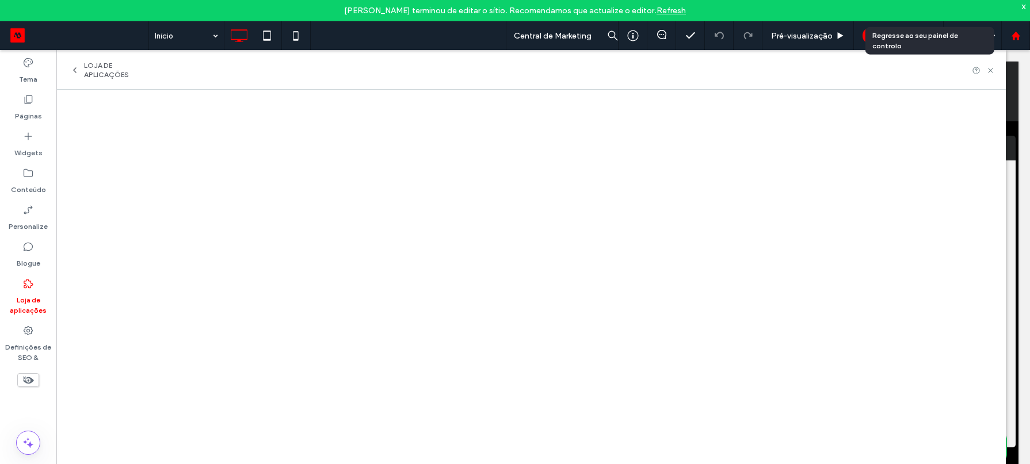
click at [1018, 35] on use at bounding box center [1015, 35] width 9 height 9
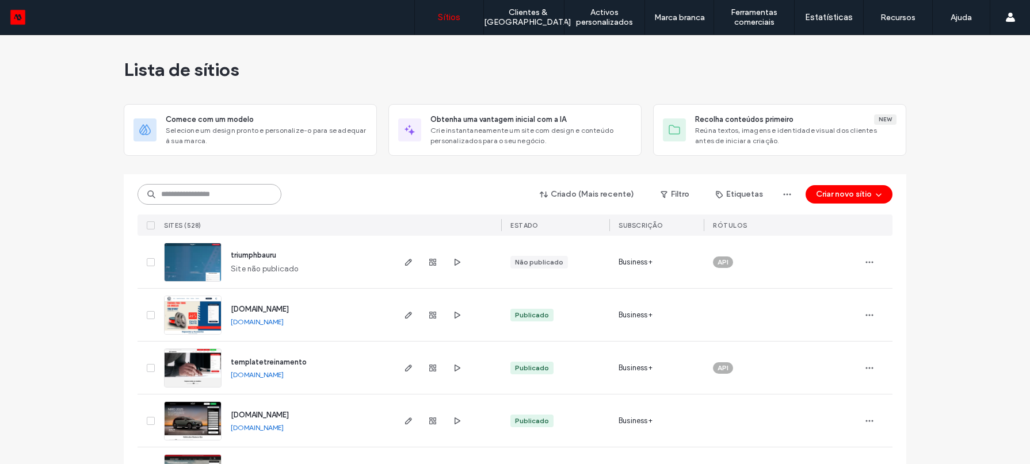
click at [251, 188] on input at bounding box center [210, 194] width 144 height 21
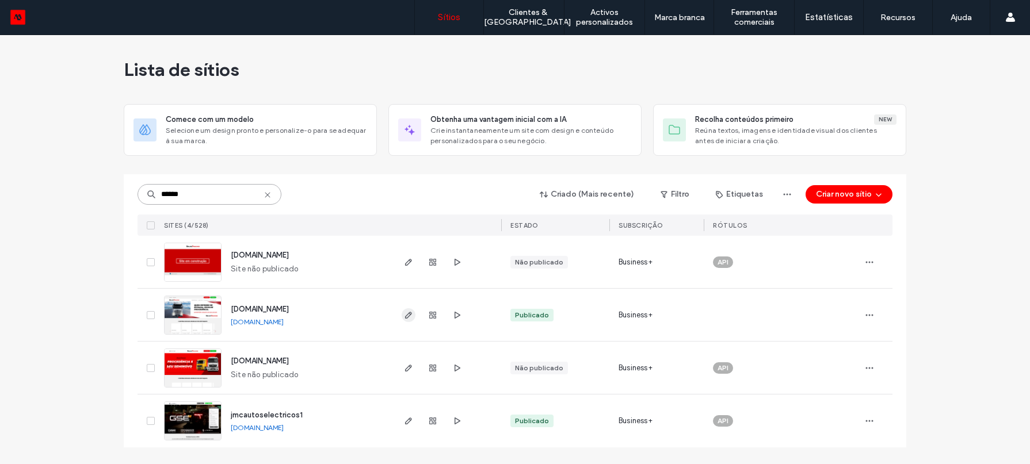
type input "******"
click at [409, 316] on use "button" at bounding box center [408, 315] width 7 height 7
